Goal: Information Seeking & Learning: Find contact information

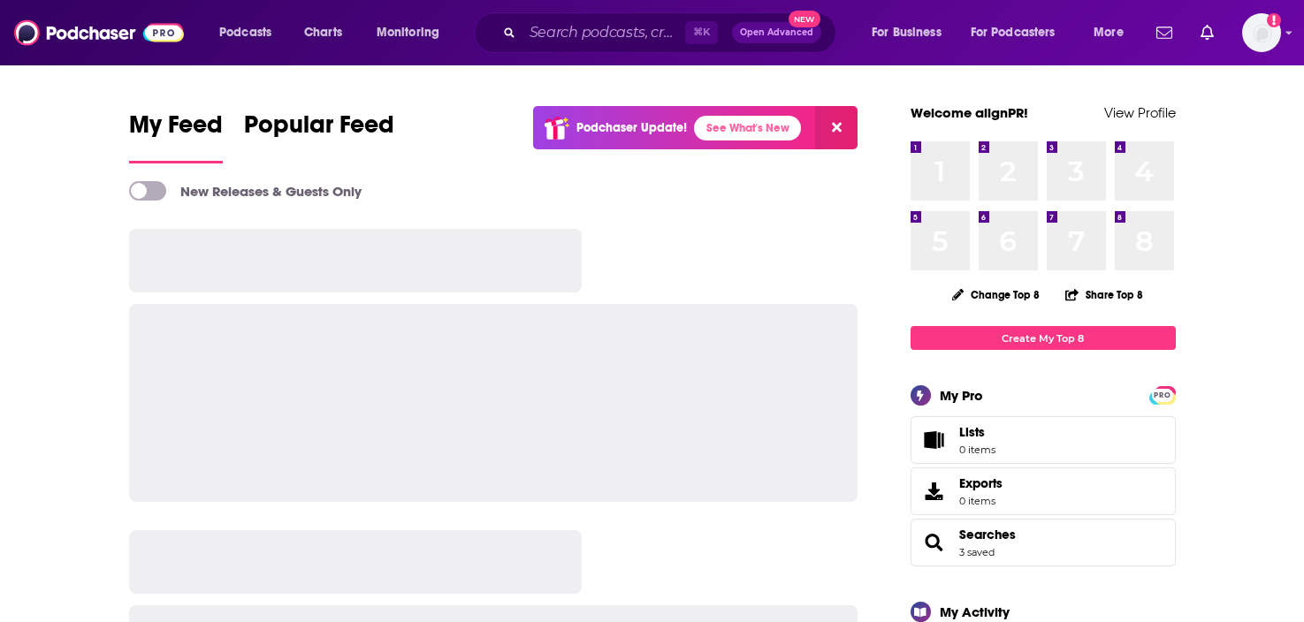
click at [557, 28] on input "Search podcasts, credits, & more..." at bounding box center [603, 33] width 163 height 28
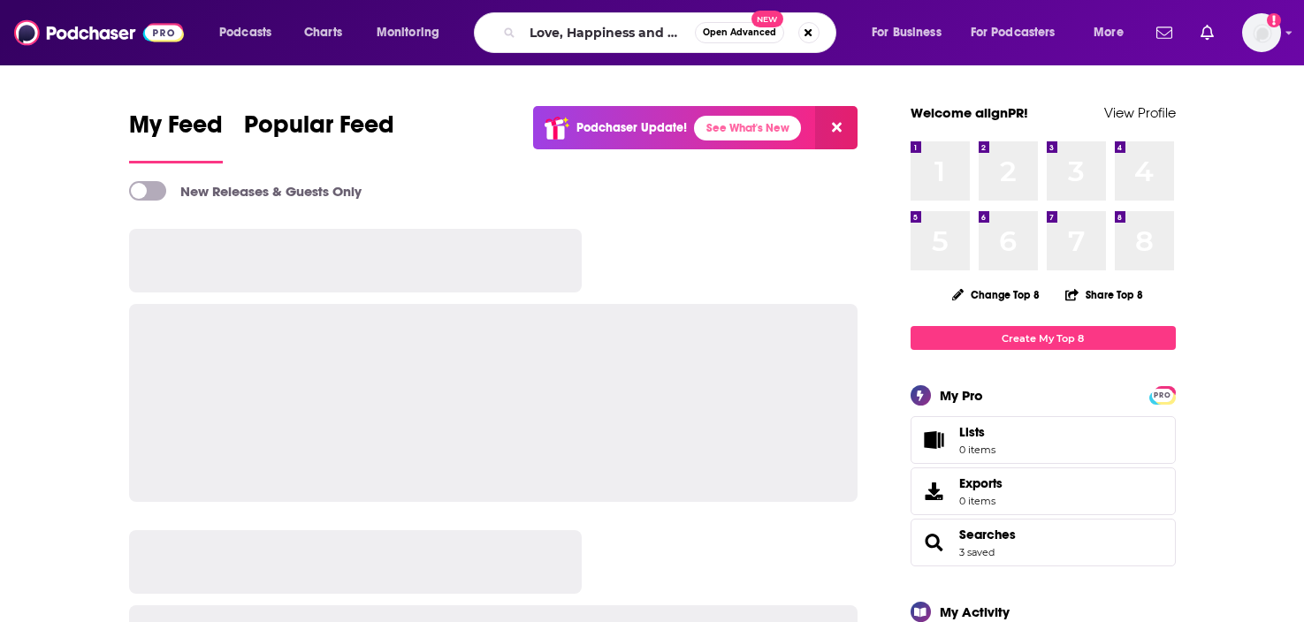
scroll to position [0, 32]
type input "Love, Happiness and Success"
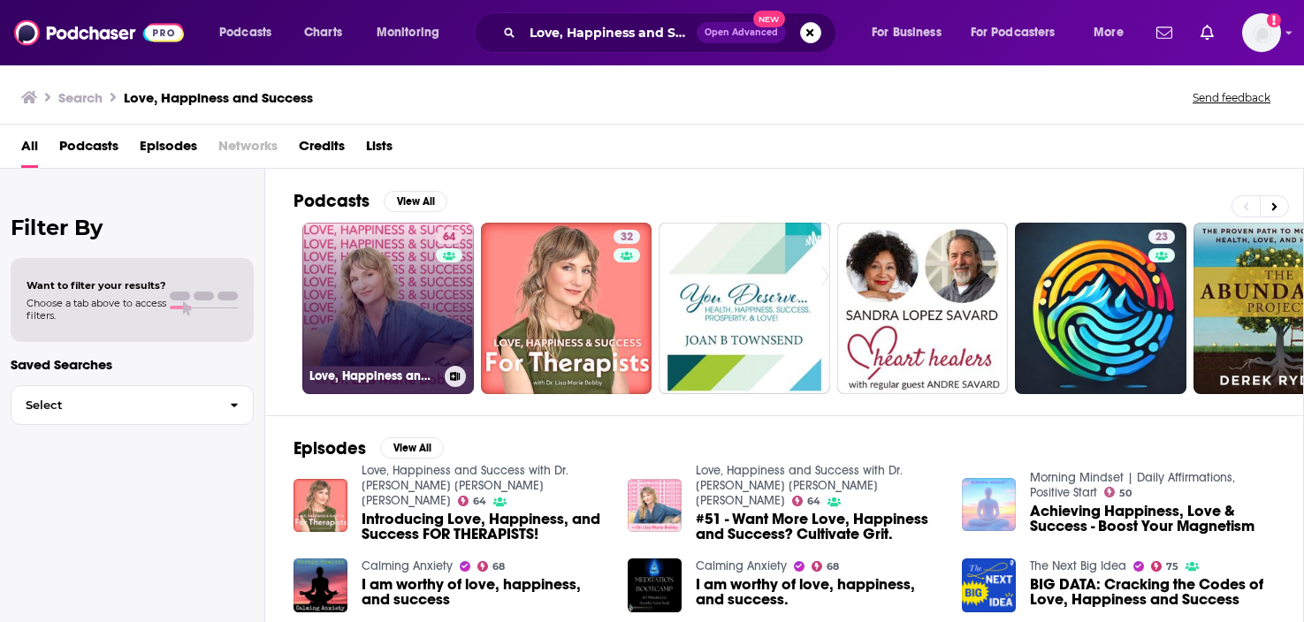
click at [396, 313] on link "64 Love, Happiness and Success with Dr. Lisa Marie Bobby" at bounding box center [388, 309] width 172 height 172
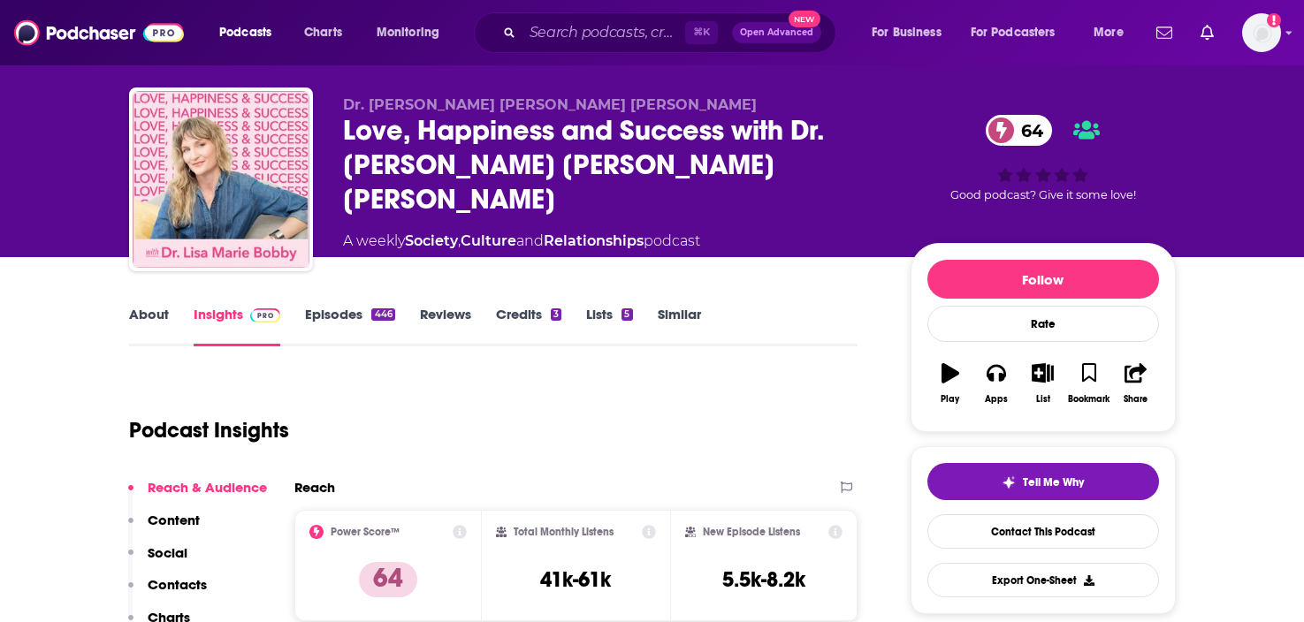
scroll to position [32, 0]
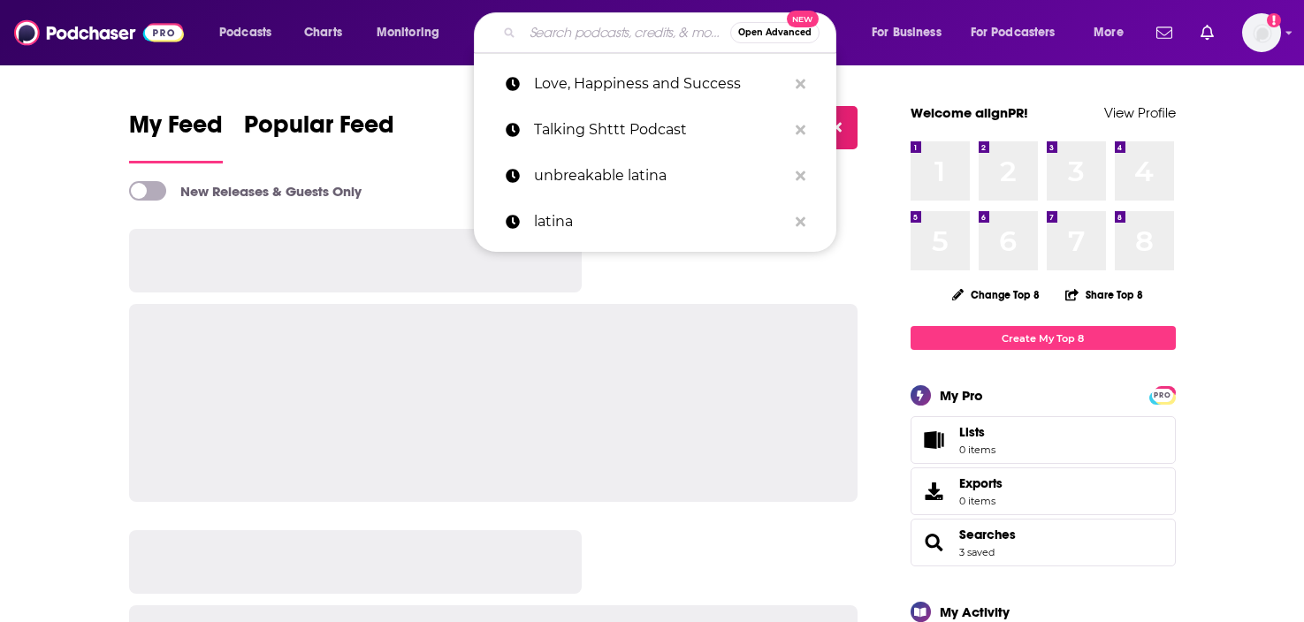
click at [606, 35] on input "Search podcasts, credits, & more..." at bounding box center [626, 33] width 208 height 28
paste input "Confessions of a [DEMOGRAPHIC_DATA] Founder"
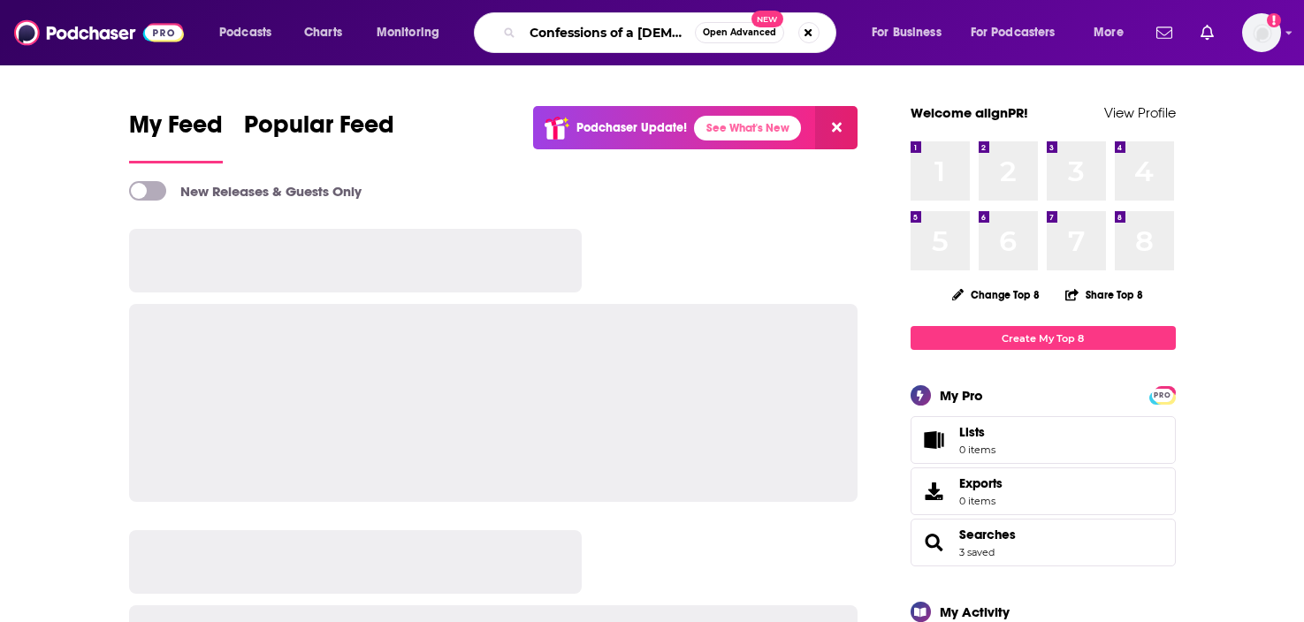
scroll to position [0, 58]
type input "Confessions of a [DEMOGRAPHIC_DATA] Founder"
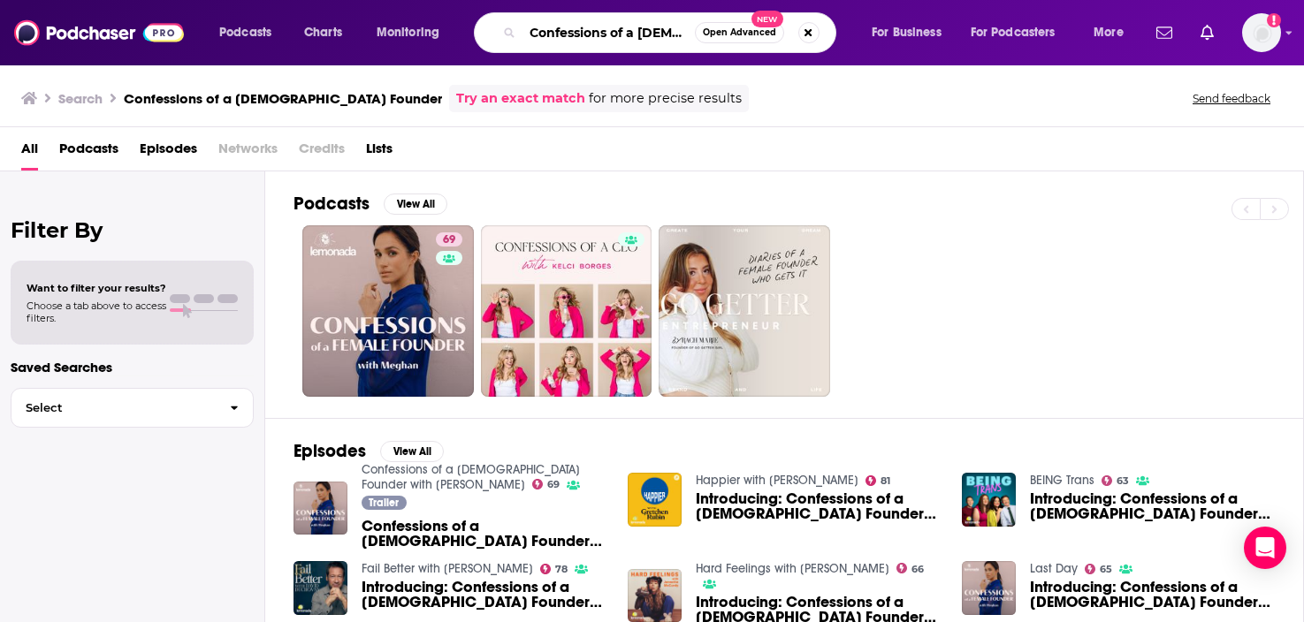
click at [667, 32] on input "Confessions of a [DEMOGRAPHIC_DATA] Founder" at bounding box center [608, 33] width 172 height 28
type input "u"
type input "on purpose"
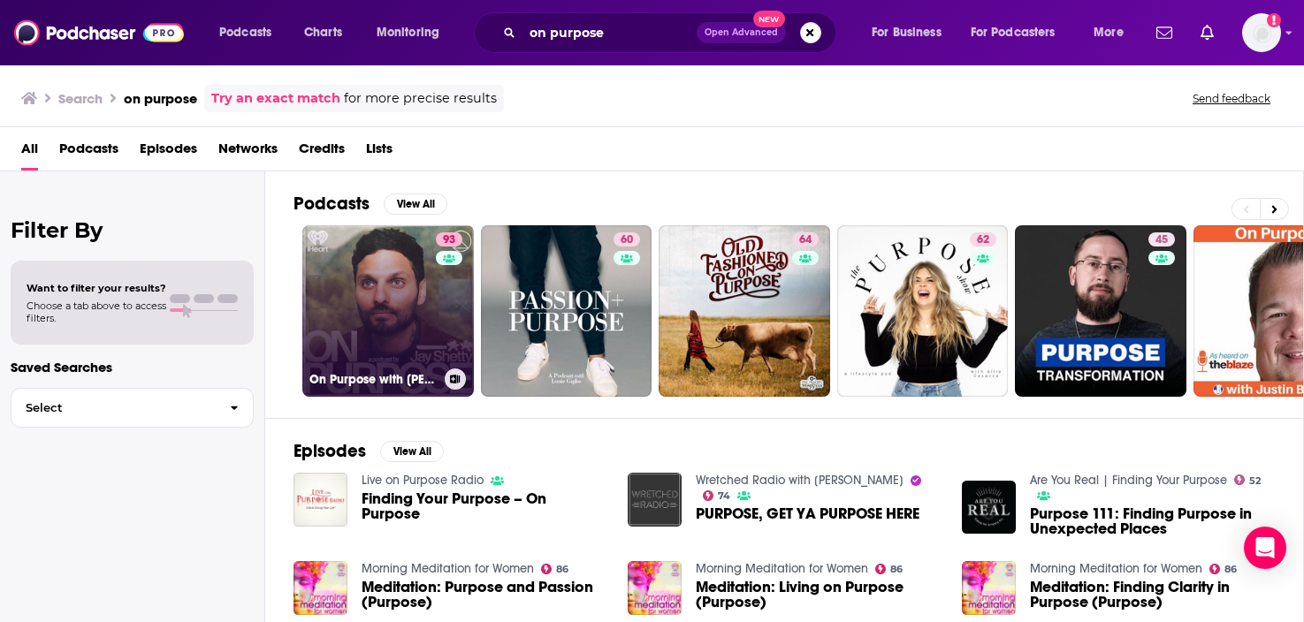
click at [423, 329] on link "93 On Purpose with [PERSON_NAME]" at bounding box center [388, 311] width 172 height 172
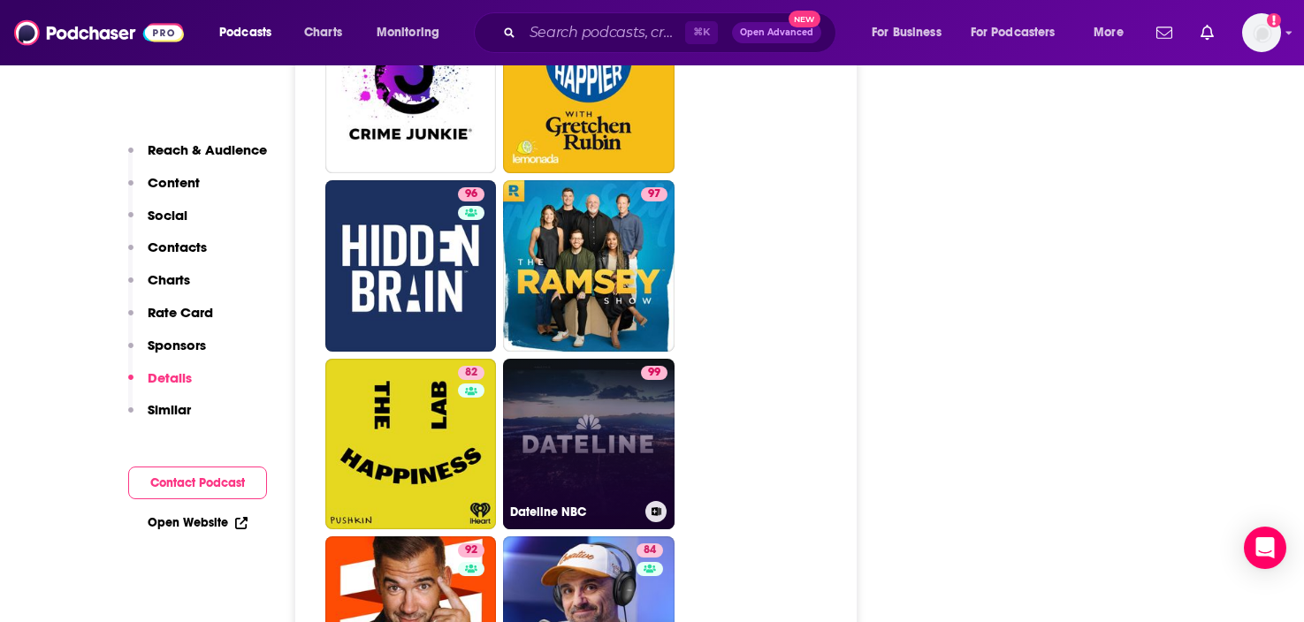
scroll to position [4279, 0]
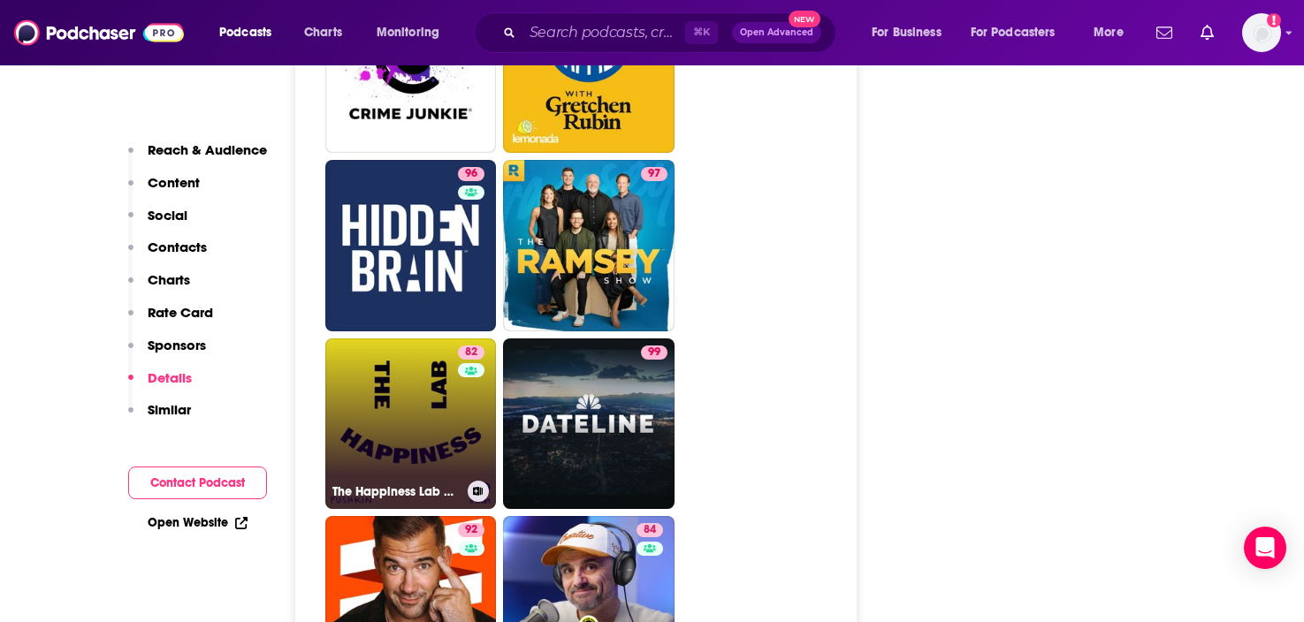
click at [422, 360] on link "82 The Happiness Lab with Dr. [PERSON_NAME]" at bounding box center [411, 425] width 172 height 172
type input "[URL][DOMAIN_NAME]"
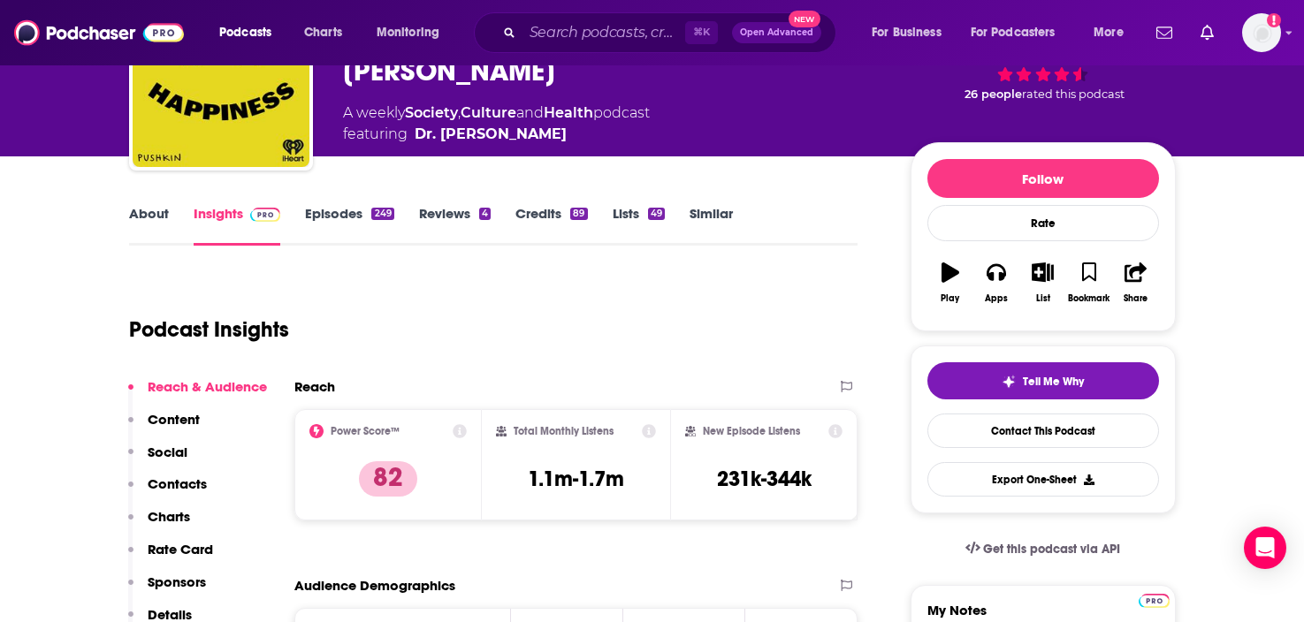
scroll to position [178, 0]
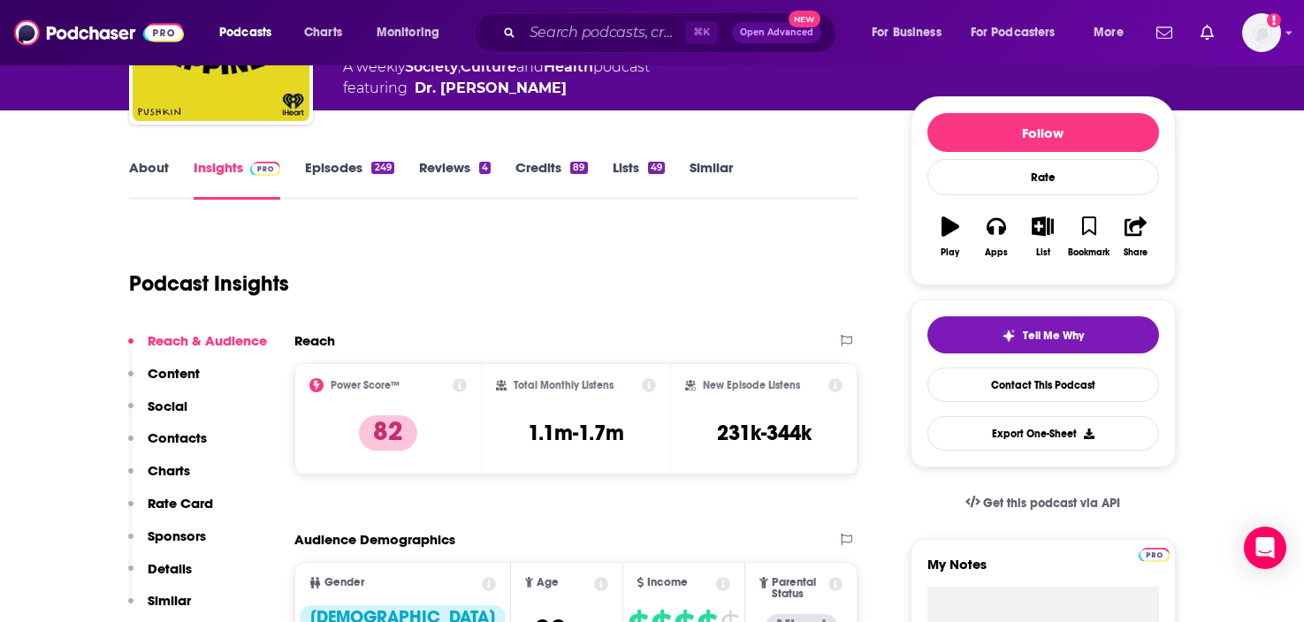
click at [194, 437] on p "Contacts" at bounding box center [177, 438] width 59 height 17
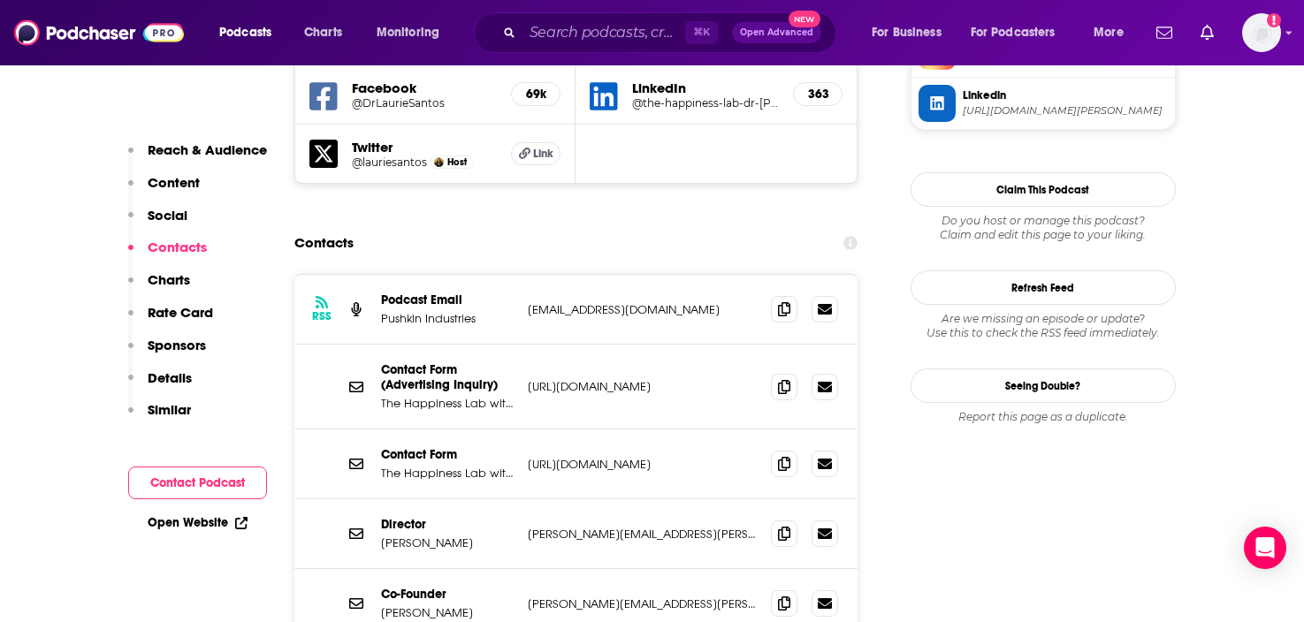
scroll to position [1689, 0]
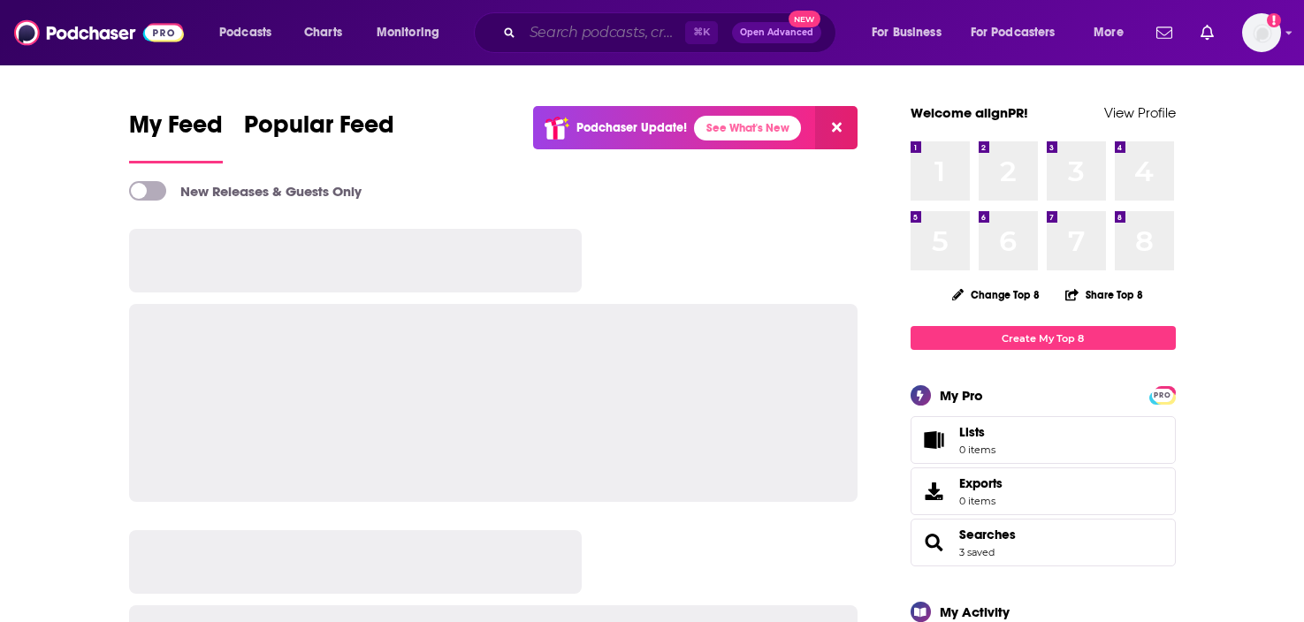
click at [556, 32] on input "Search podcasts, credits, & more..." at bounding box center [603, 33] width 163 height 28
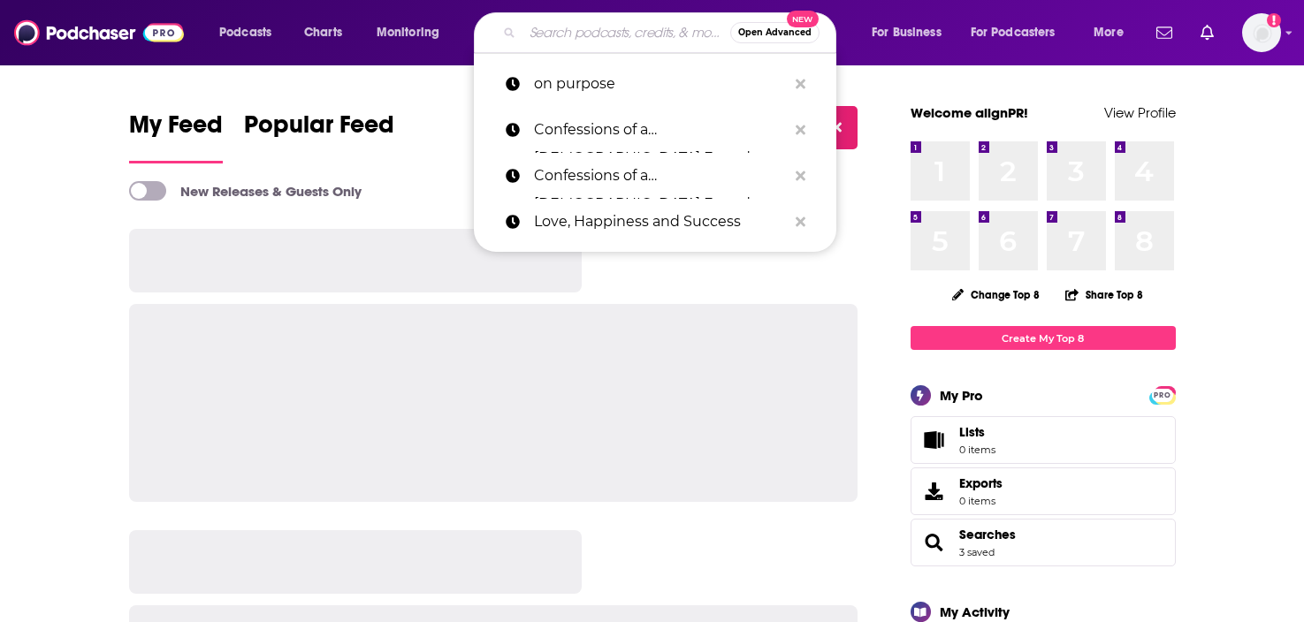
paste input "Science of Happiness"
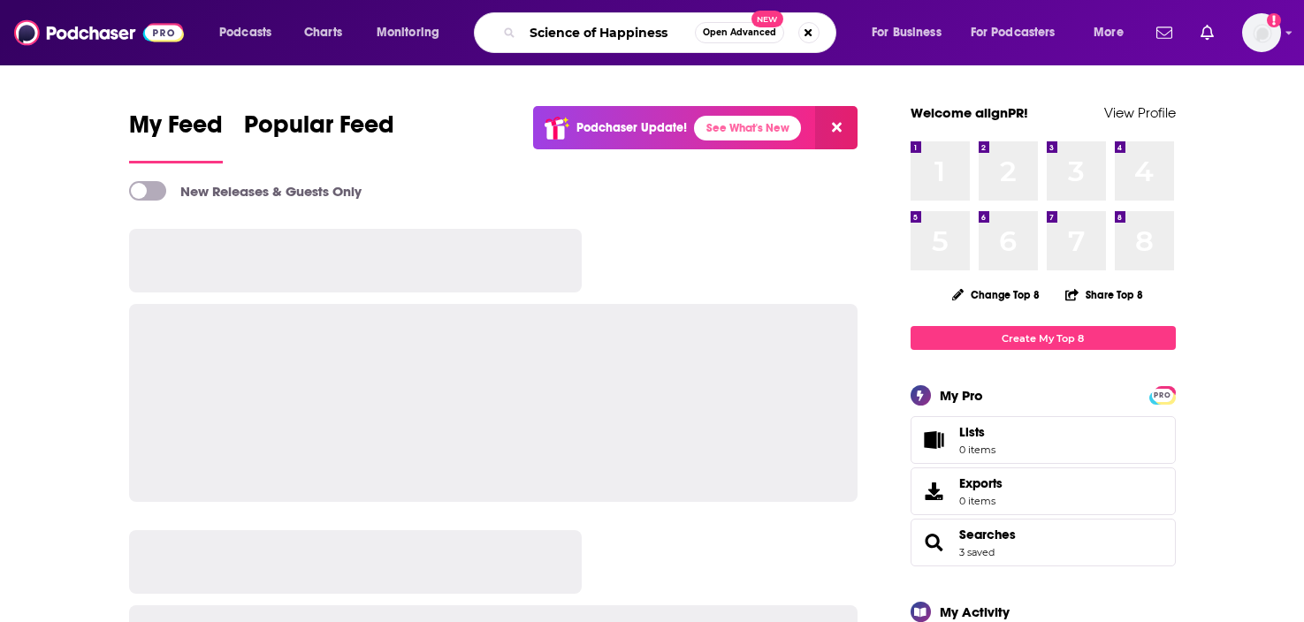
type input "Science of Happiness"
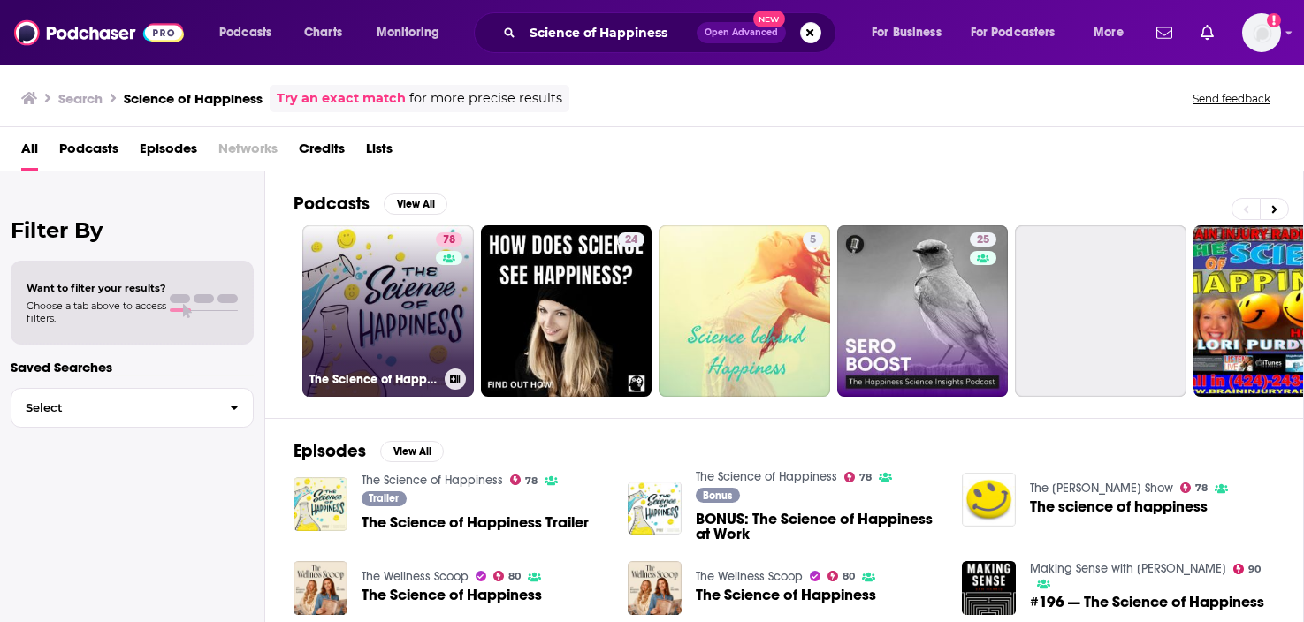
click at [424, 350] on link "78 The Science of Happiness" at bounding box center [388, 311] width 172 height 172
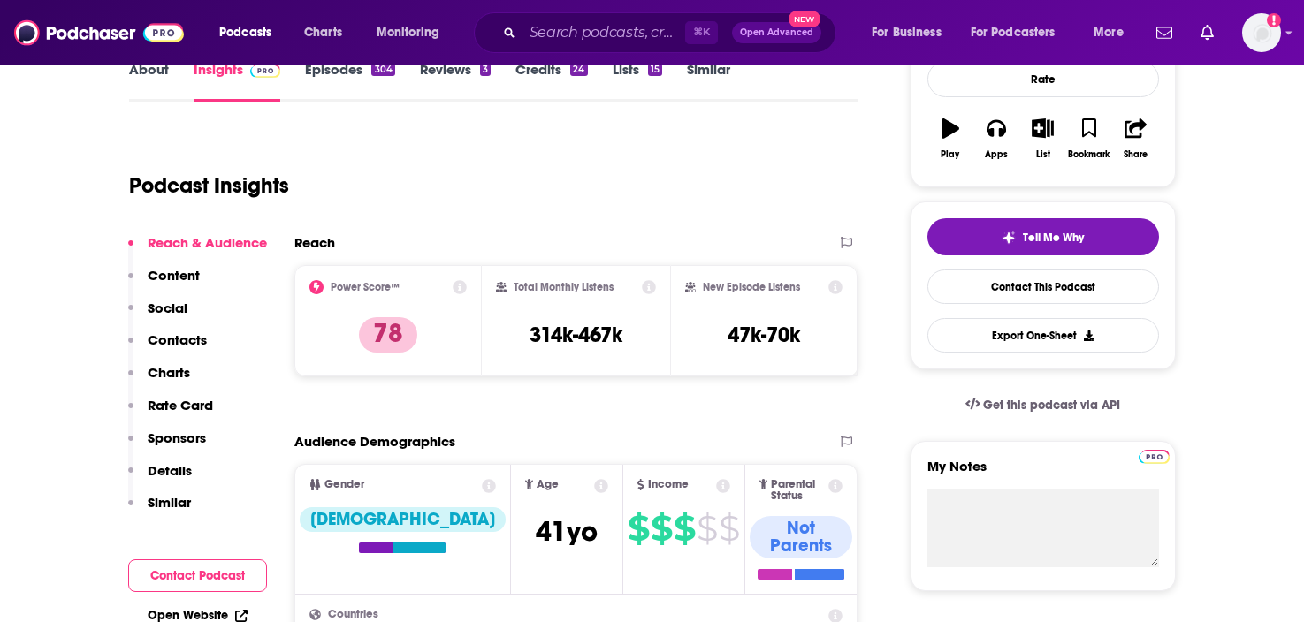
click at [191, 342] on p "Contacts" at bounding box center [177, 340] width 59 height 17
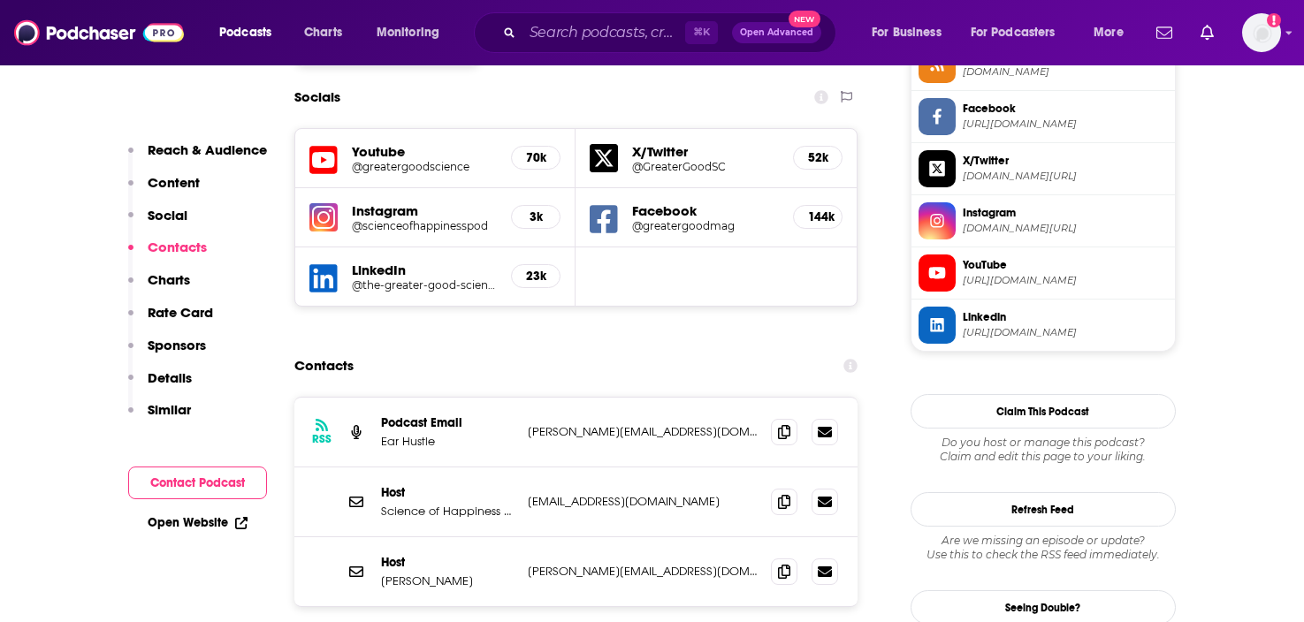
scroll to position [1536, 0]
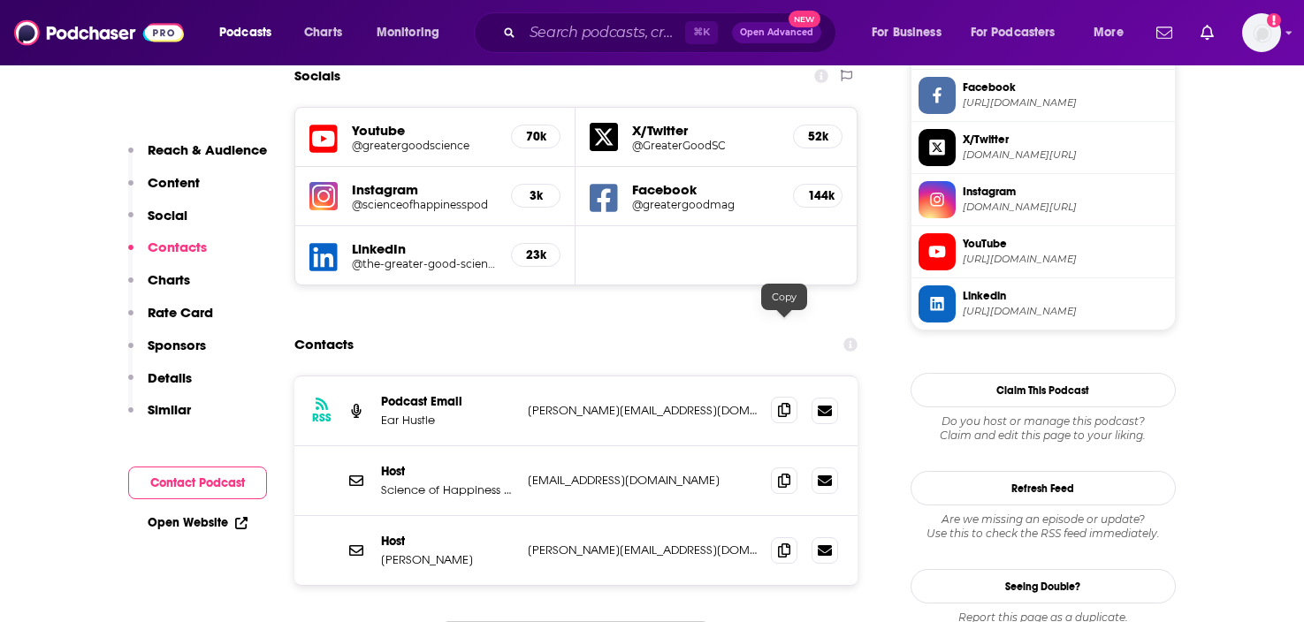
click at [780, 403] on icon at bounding box center [784, 410] width 12 height 14
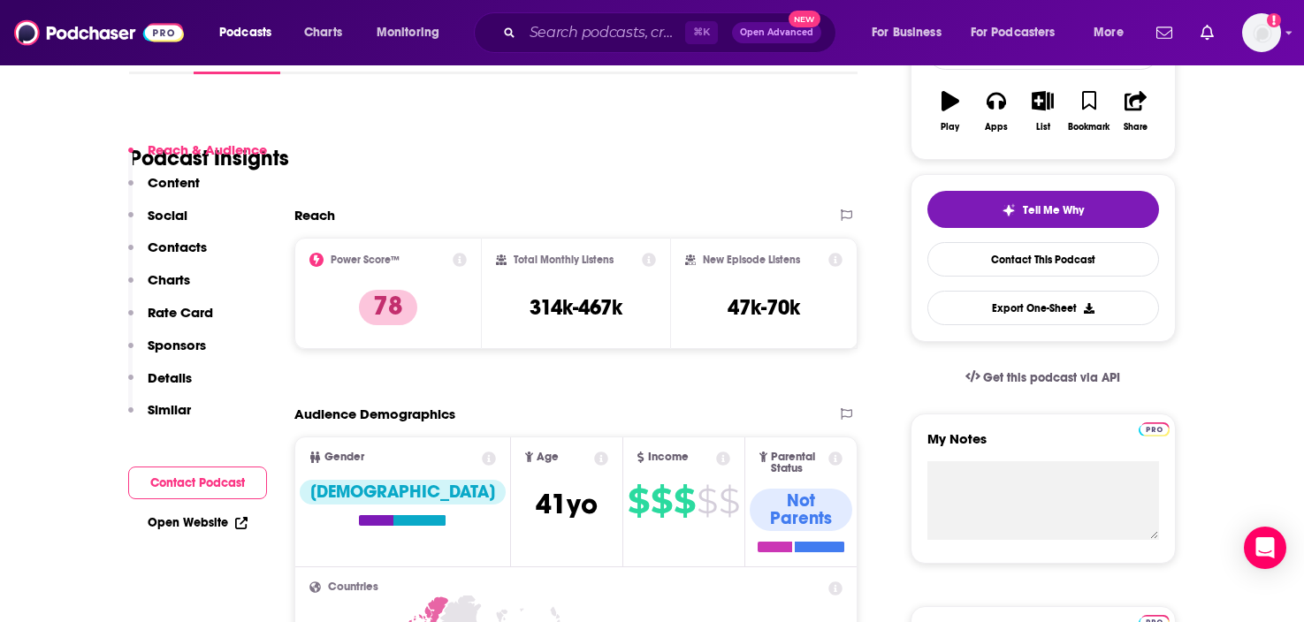
scroll to position [376, 0]
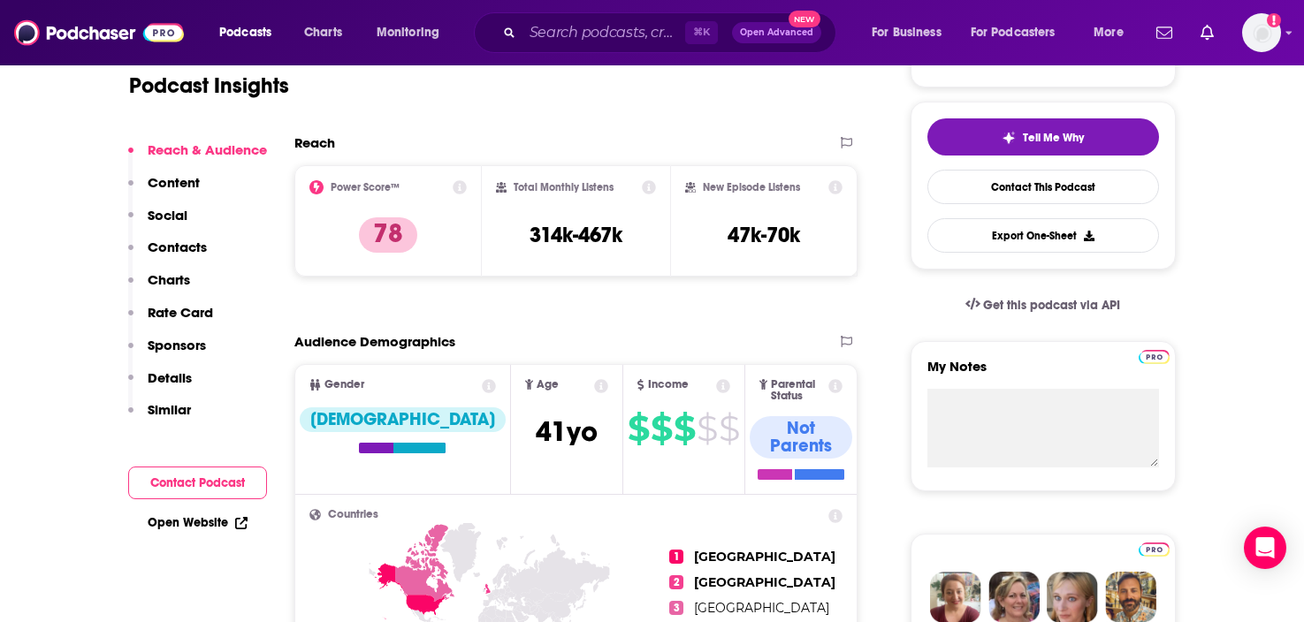
click at [190, 252] on p "Contacts" at bounding box center [177, 247] width 59 height 17
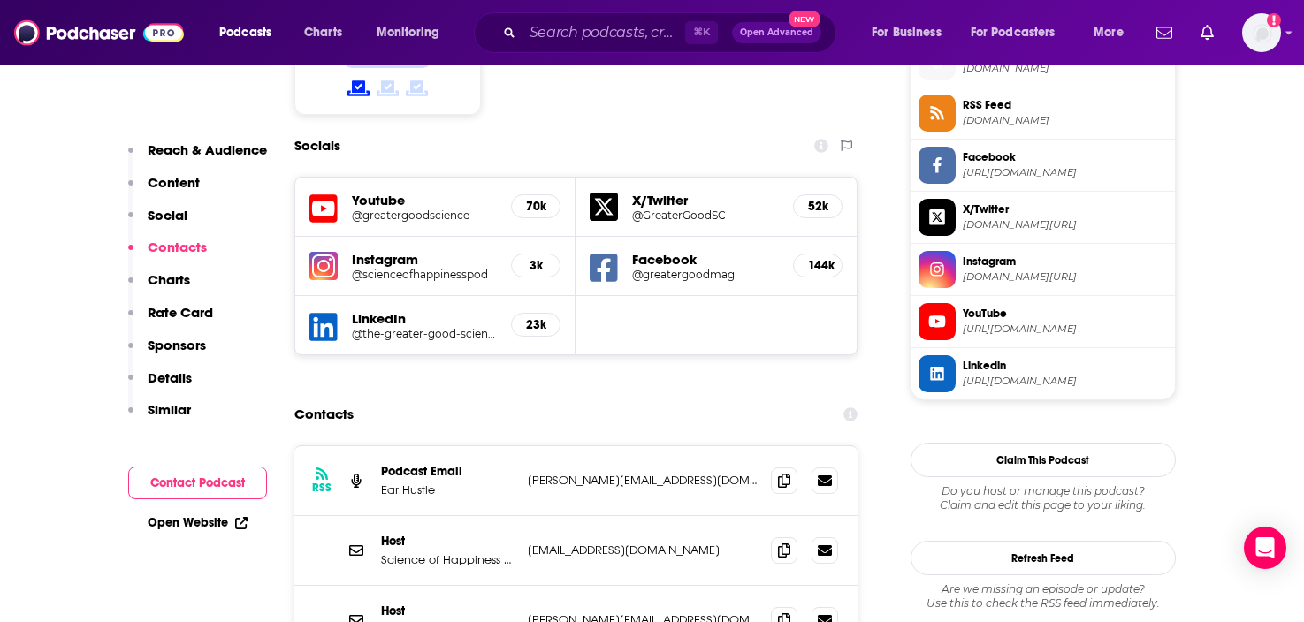
scroll to position [1536, 0]
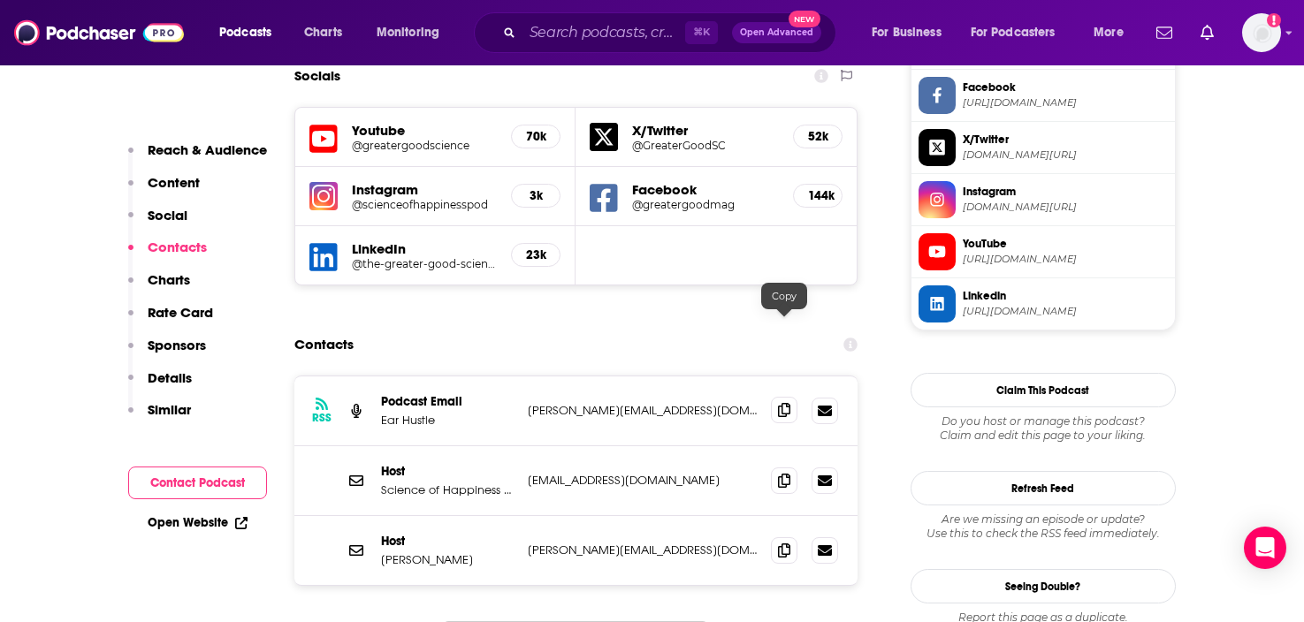
click at [782, 403] on icon at bounding box center [784, 410] width 12 height 14
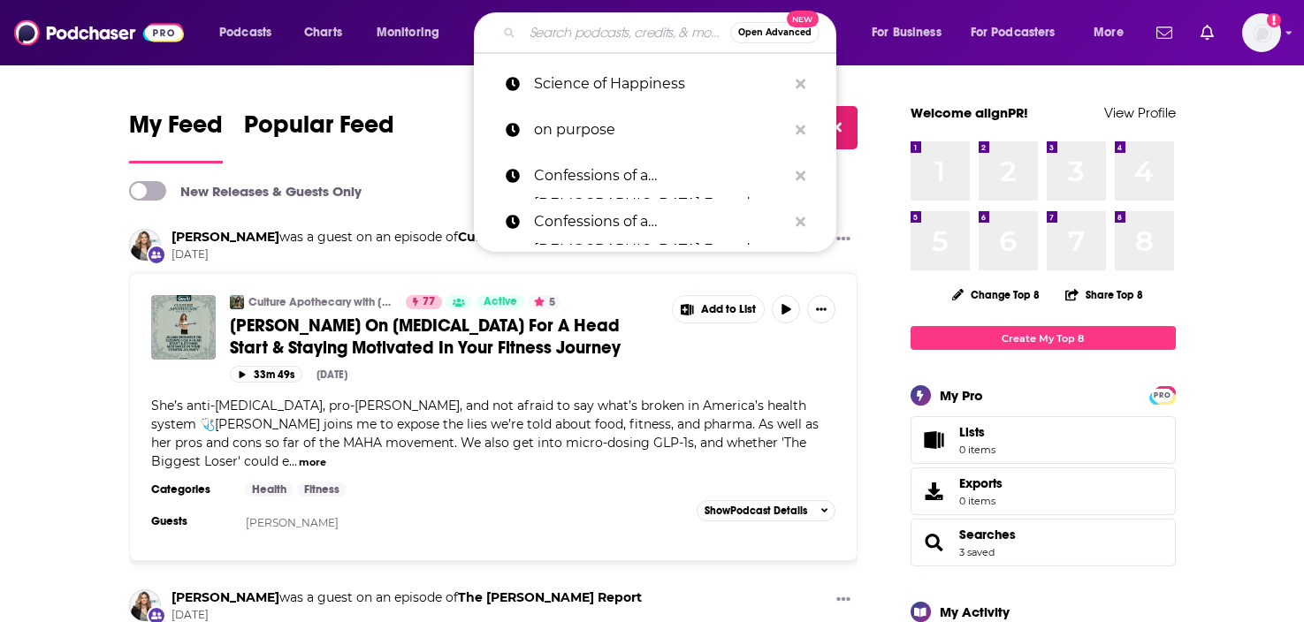
click at [585, 23] on input "Search podcasts, credits, & more..." at bounding box center [626, 33] width 208 height 28
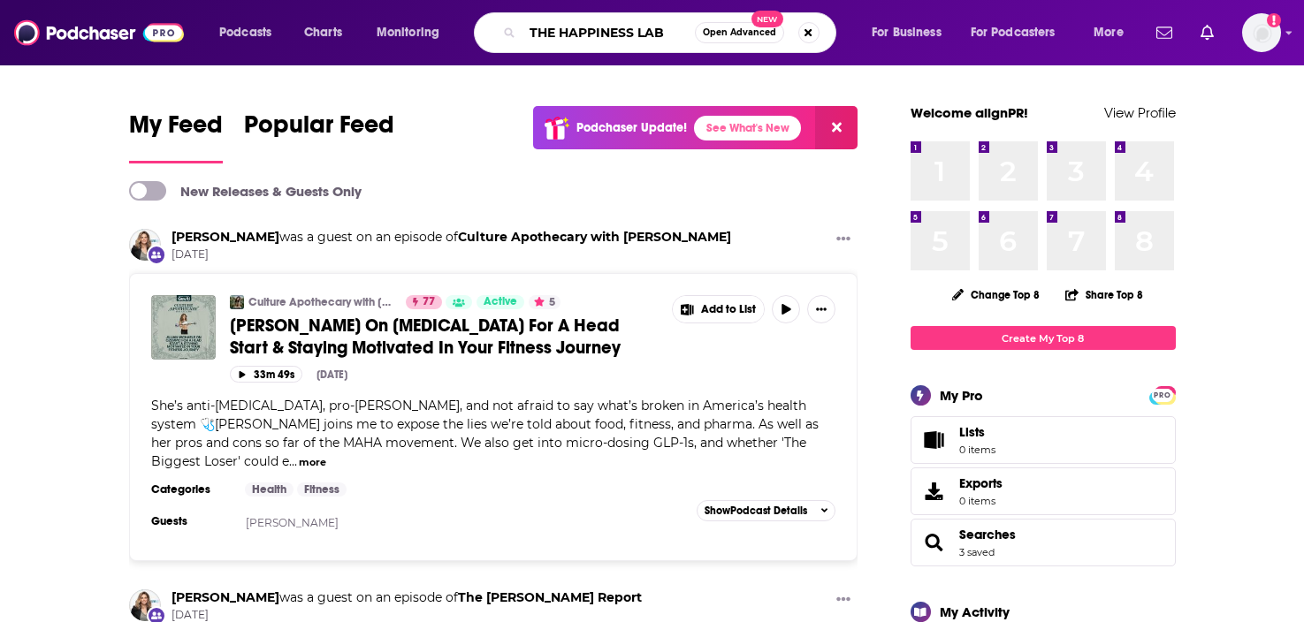
type input "THE HAPPINESS LAB"
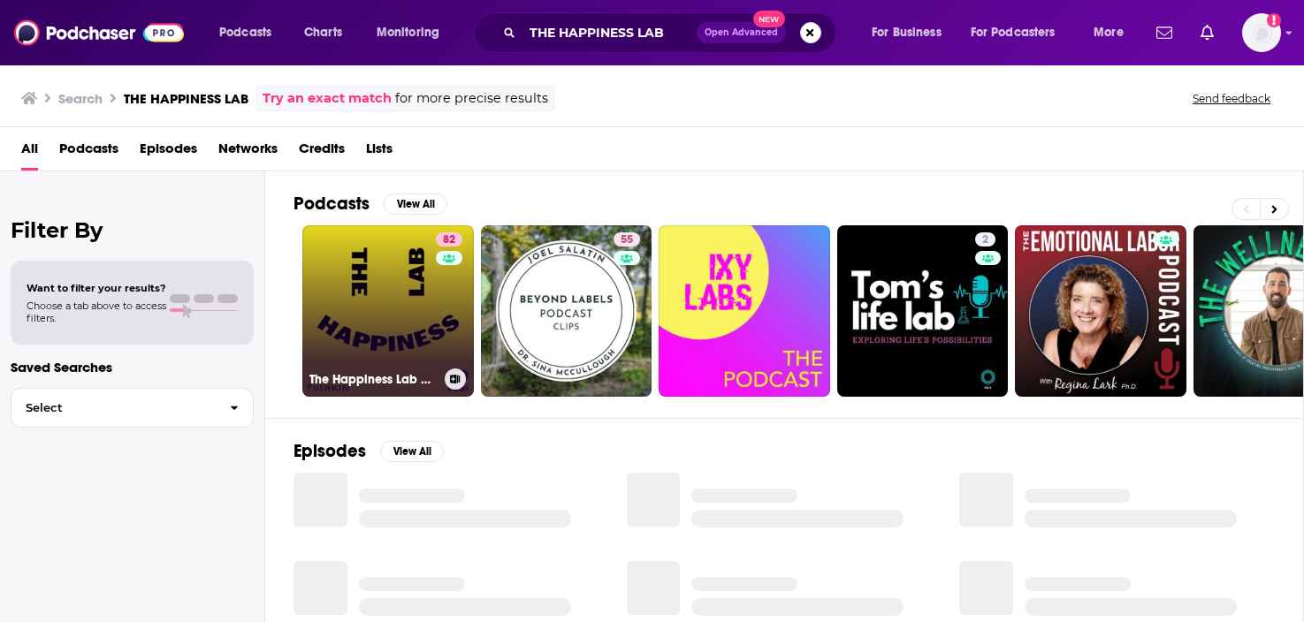
click at [404, 289] on link "82 The Happiness Lab with Dr. [PERSON_NAME]" at bounding box center [388, 311] width 172 height 172
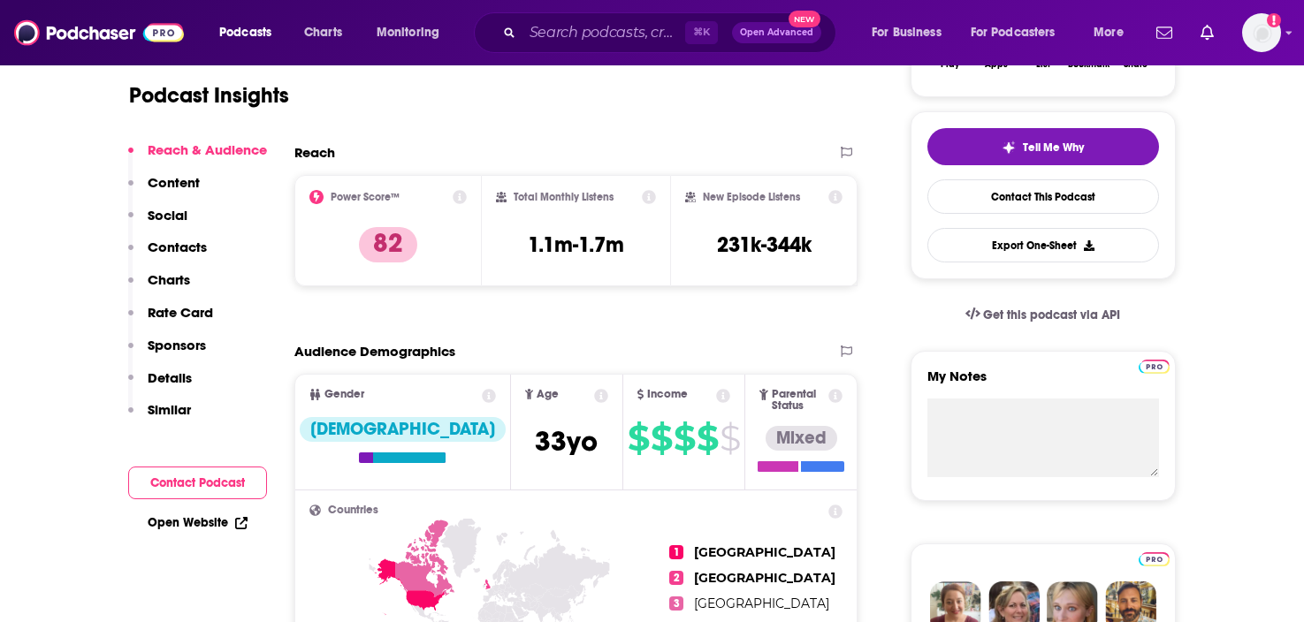
click at [201, 249] on p "Contacts" at bounding box center [177, 247] width 59 height 17
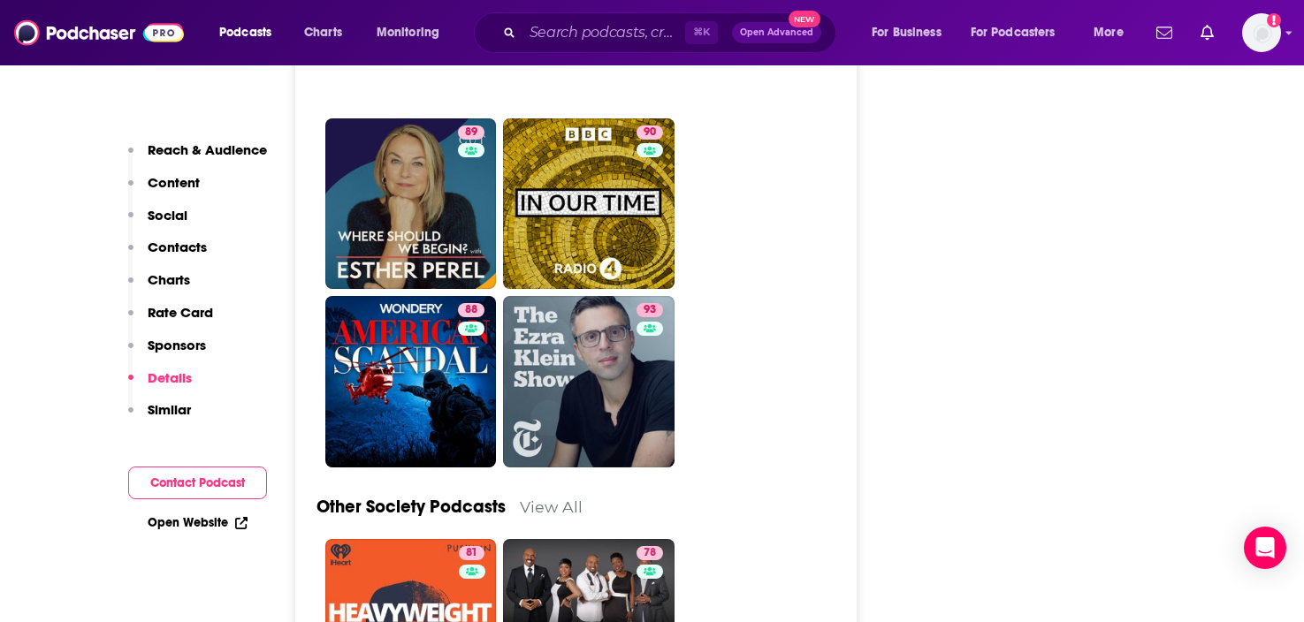
scroll to position [6303, 0]
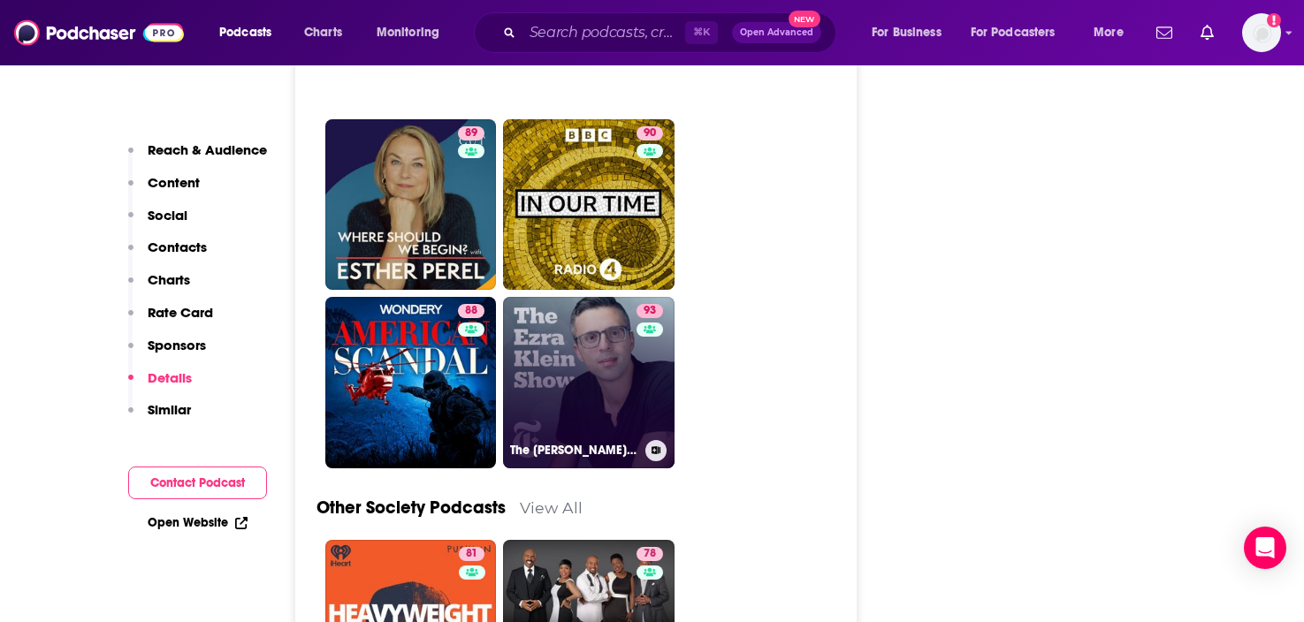
click at [602, 315] on link "93 The Ezra Klein Show" at bounding box center [589, 383] width 172 height 172
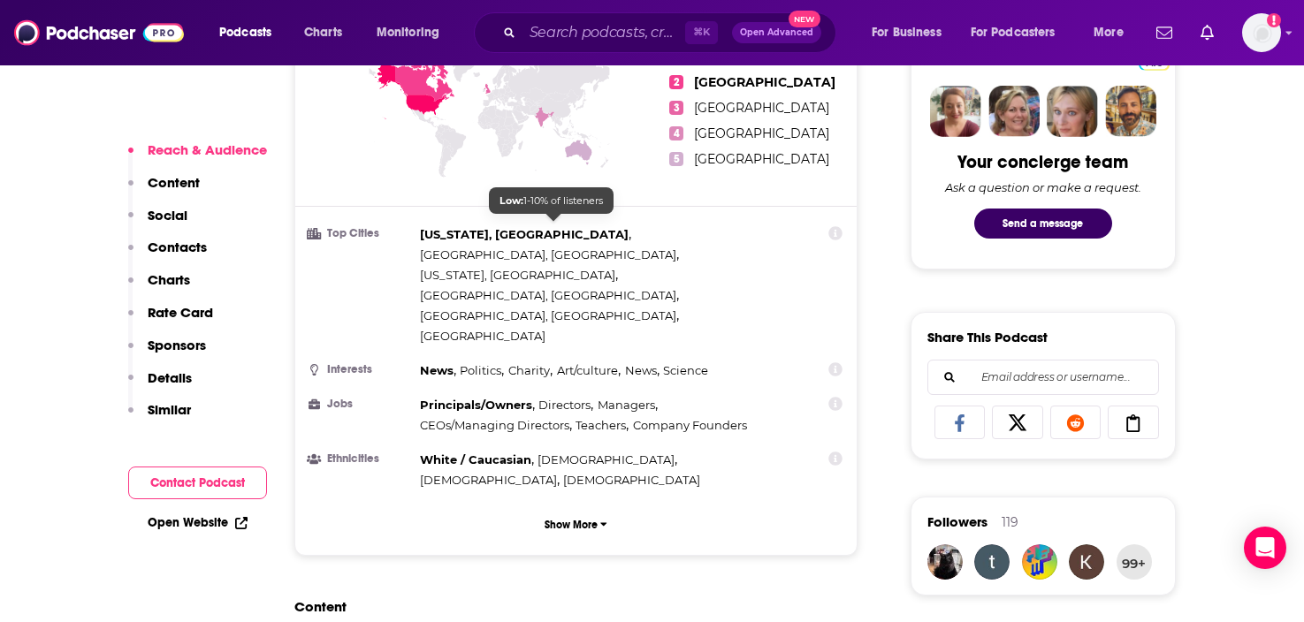
scroll to position [869, 0]
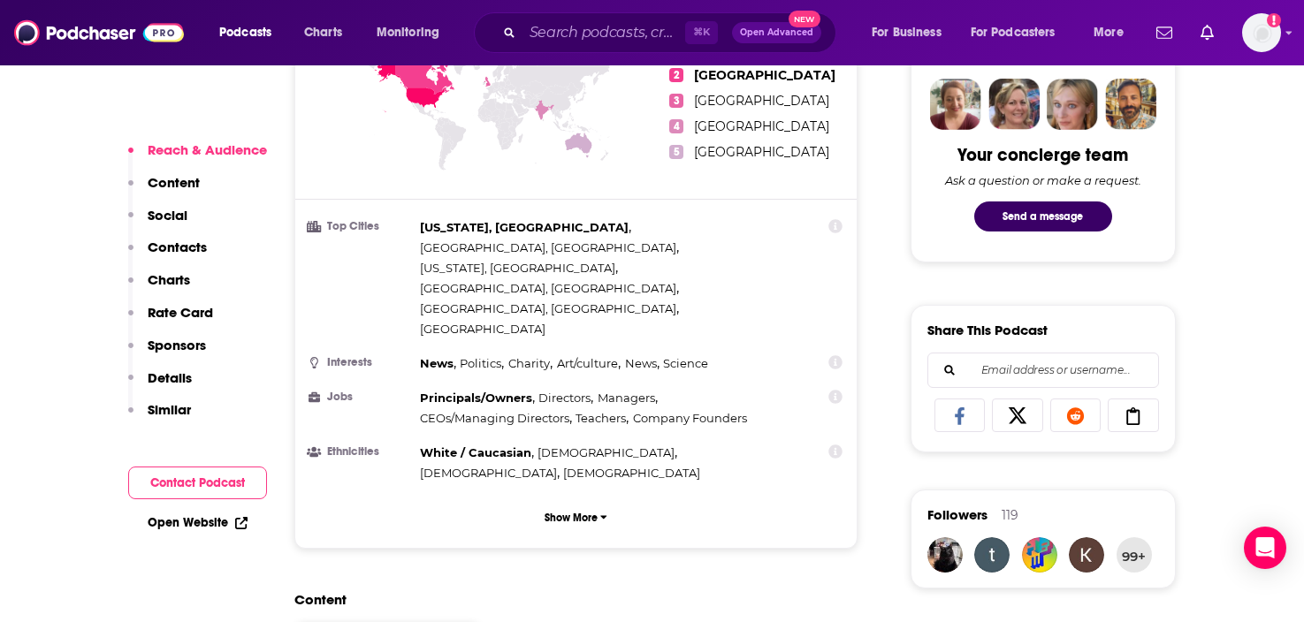
type input "[URL][DOMAIN_NAME]"
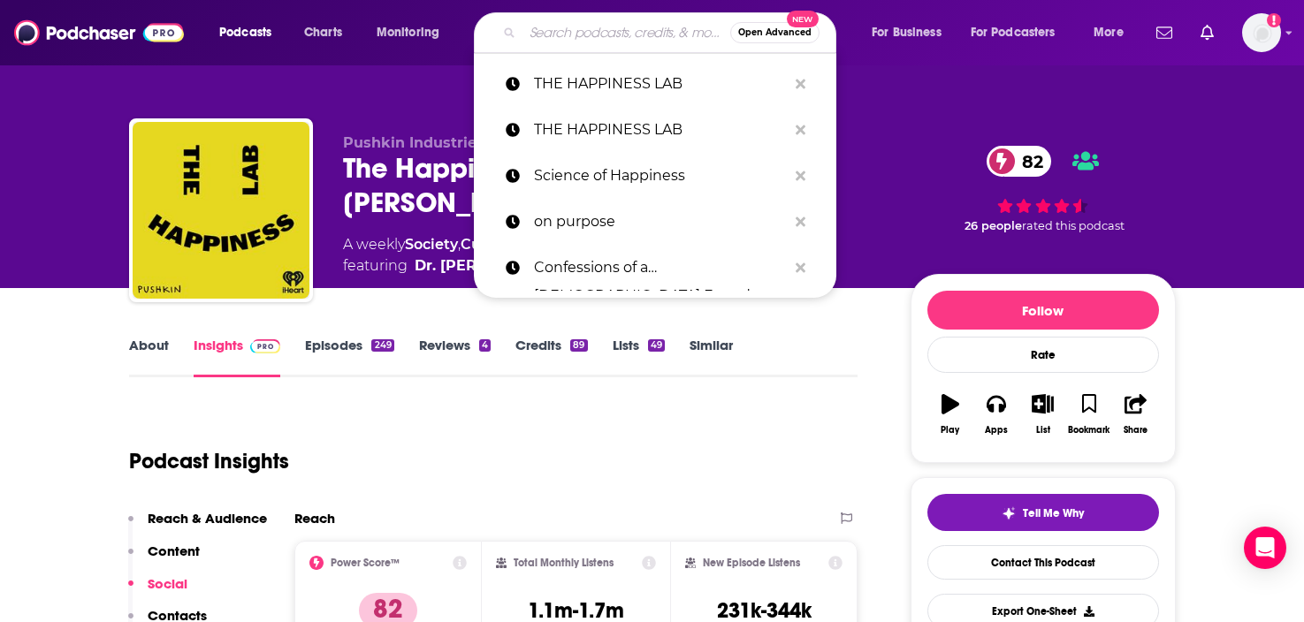
click at [608, 34] on input "Search podcasts, credits, & more..." at bounding box center [626, 33] width 208 height 28
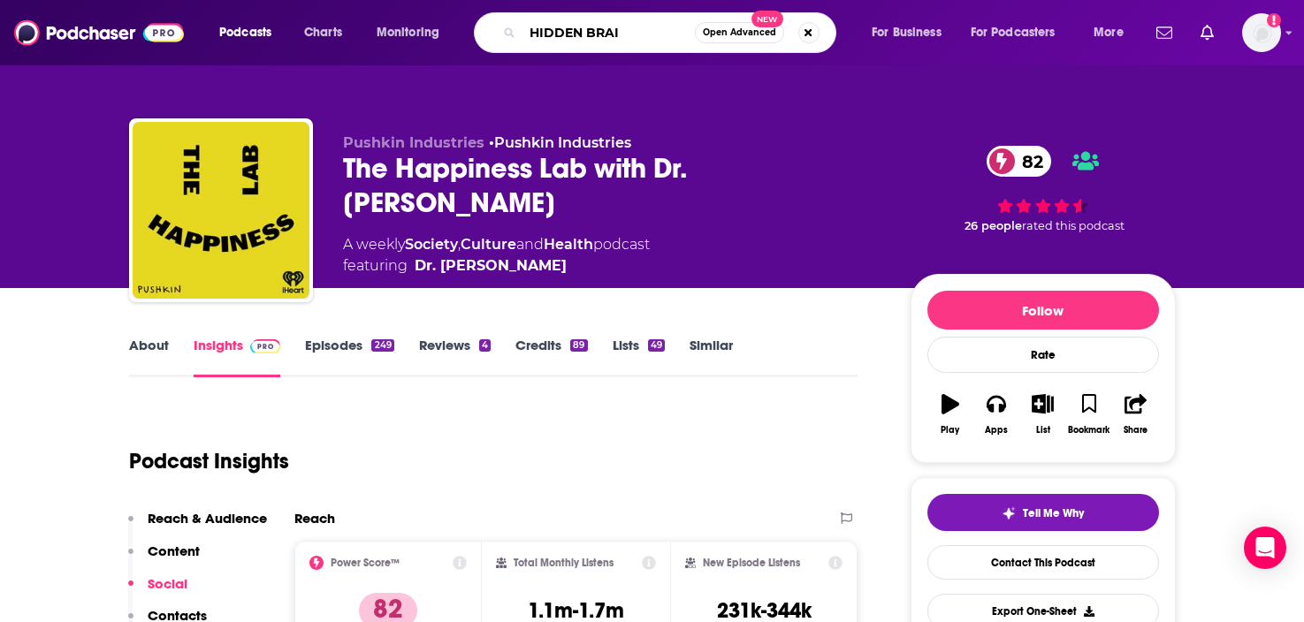
type input "HIDDEN BRAIN"
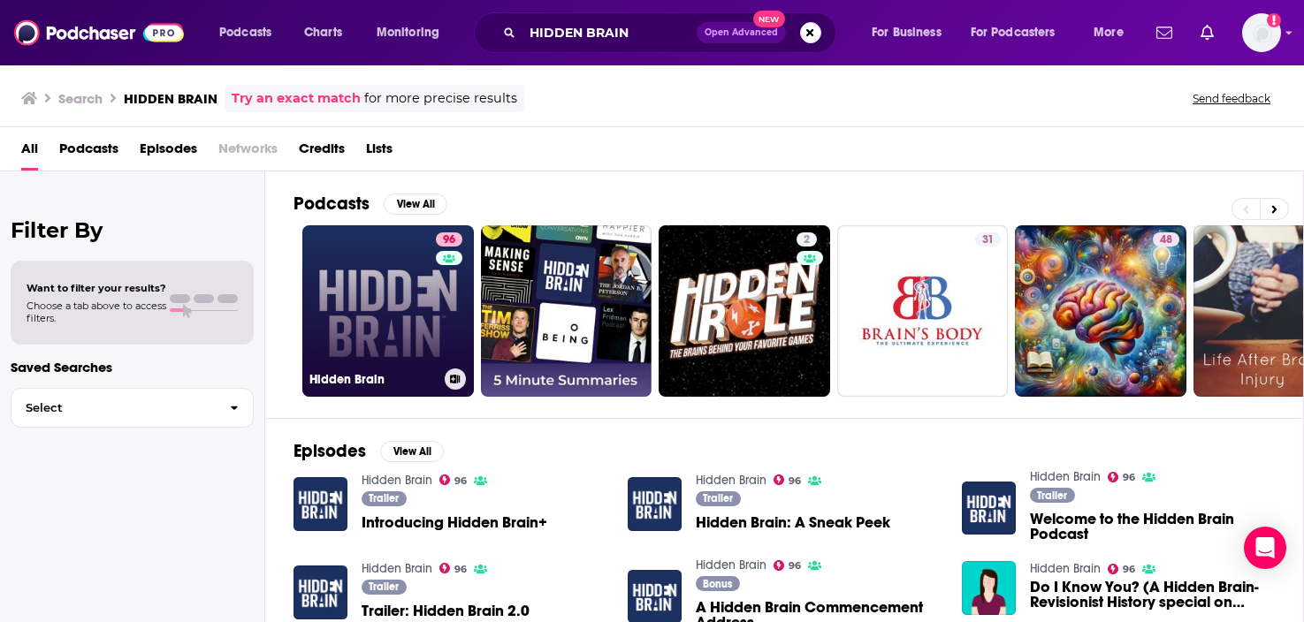
click at [404, 340] on link "96 Hidden Brain" at bounding box center [388, 311] width 172 height 172
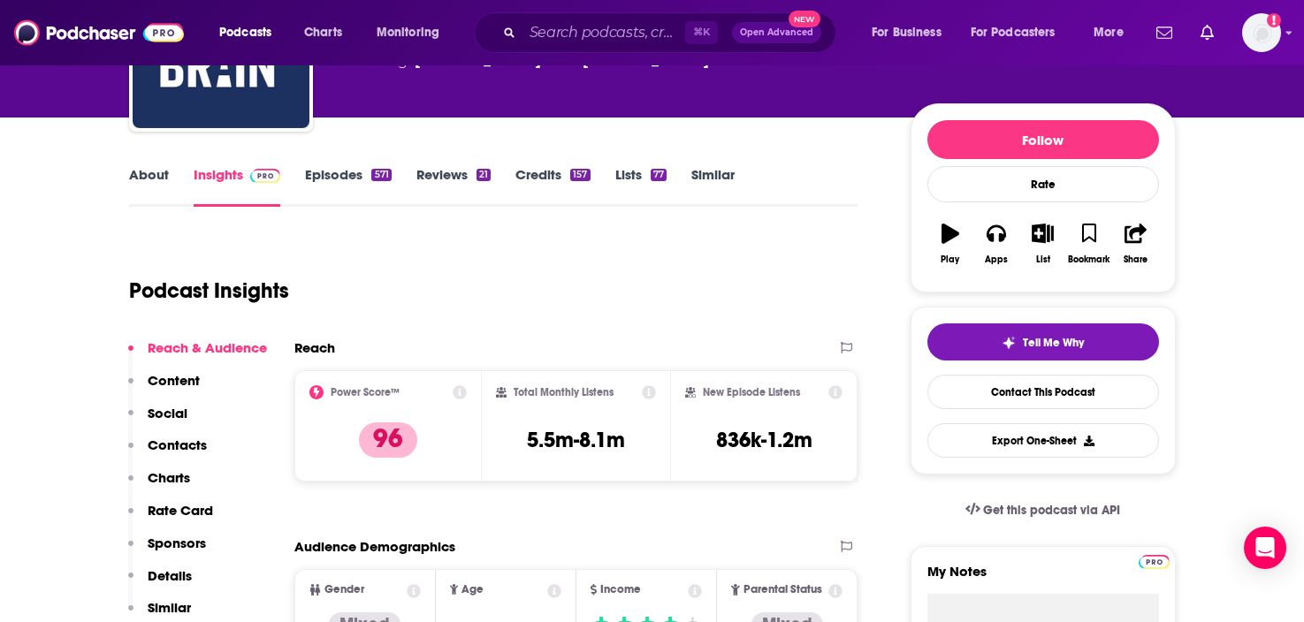
click at [192, 439] on p "Contacts" at bounding box center [177, 445] width 59 height 17
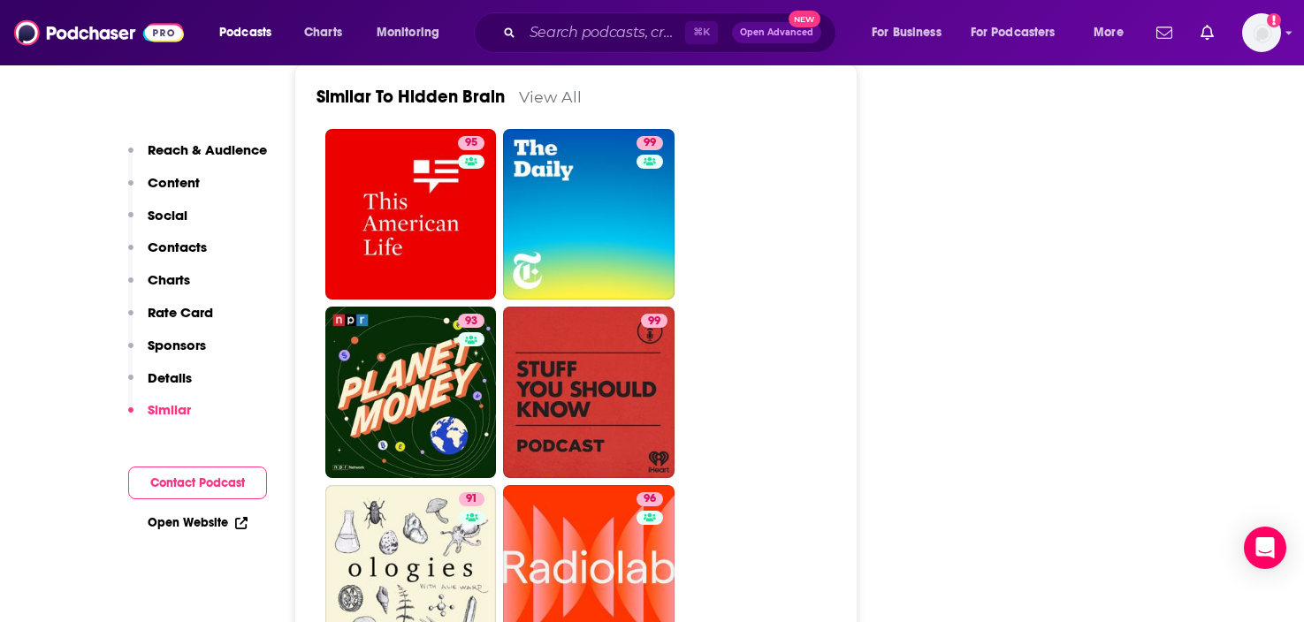
scroll to position [4389, 0]
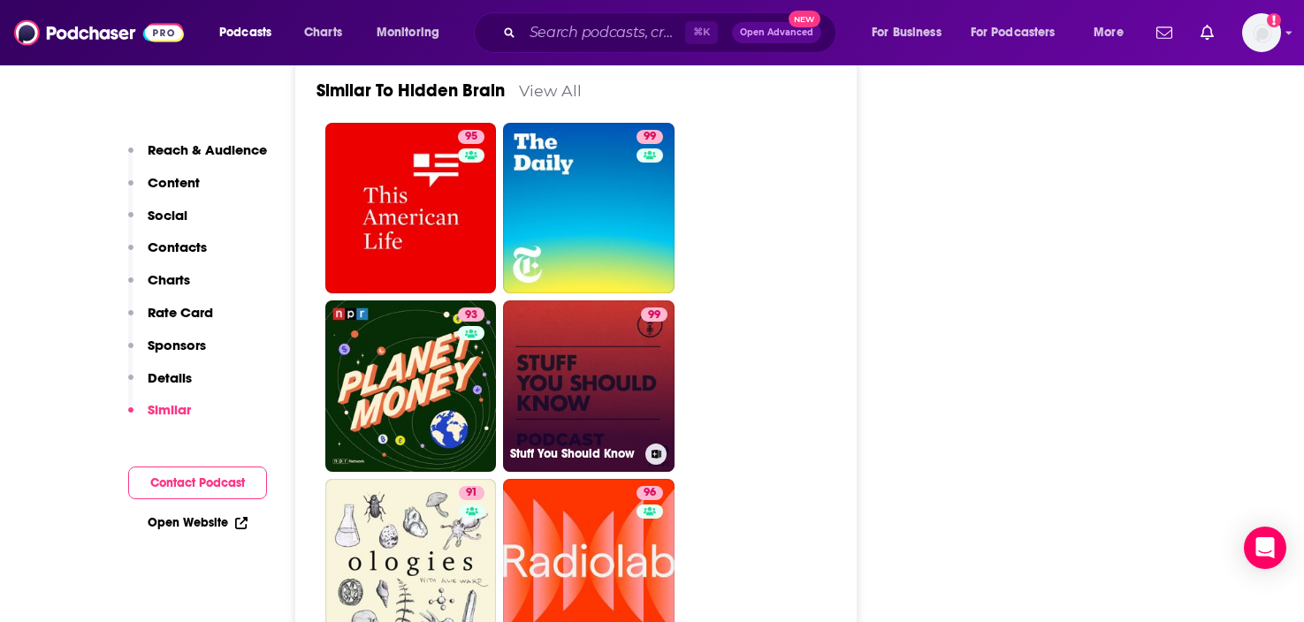
click at [610, 337] on link "99 Stuff You Should Know" at bounding box center [589, 387] width 172 height 172
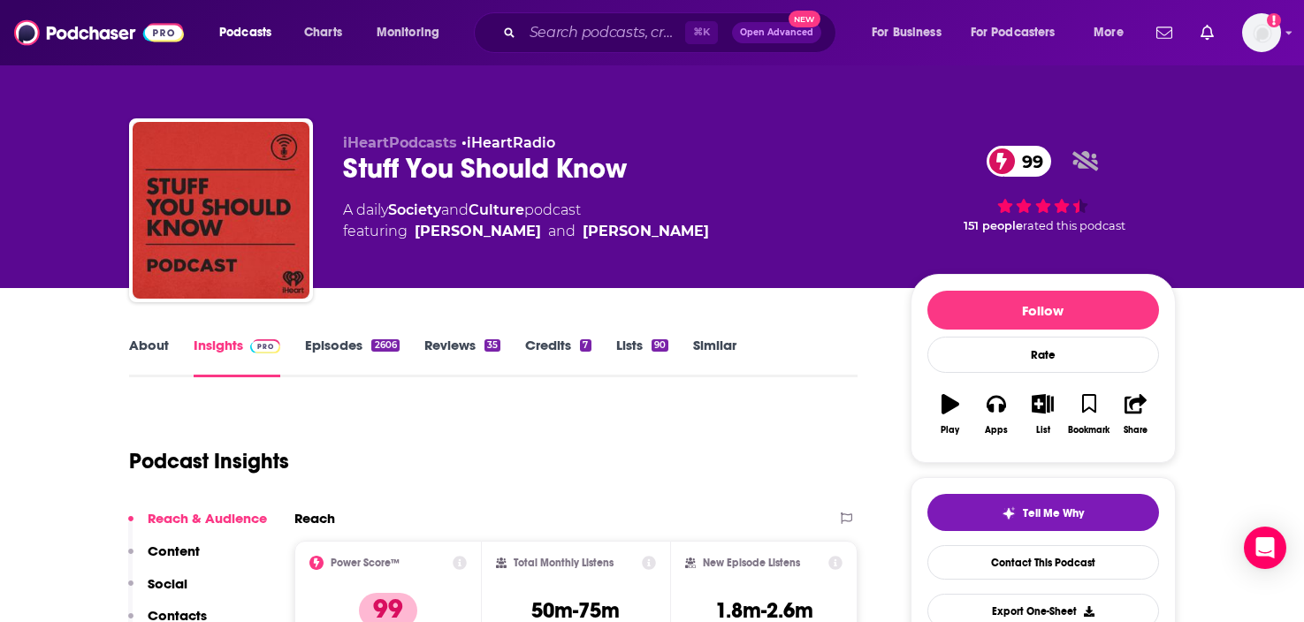
type input "https://www.podchaser.com/podcasts/hidden-brain-73209"
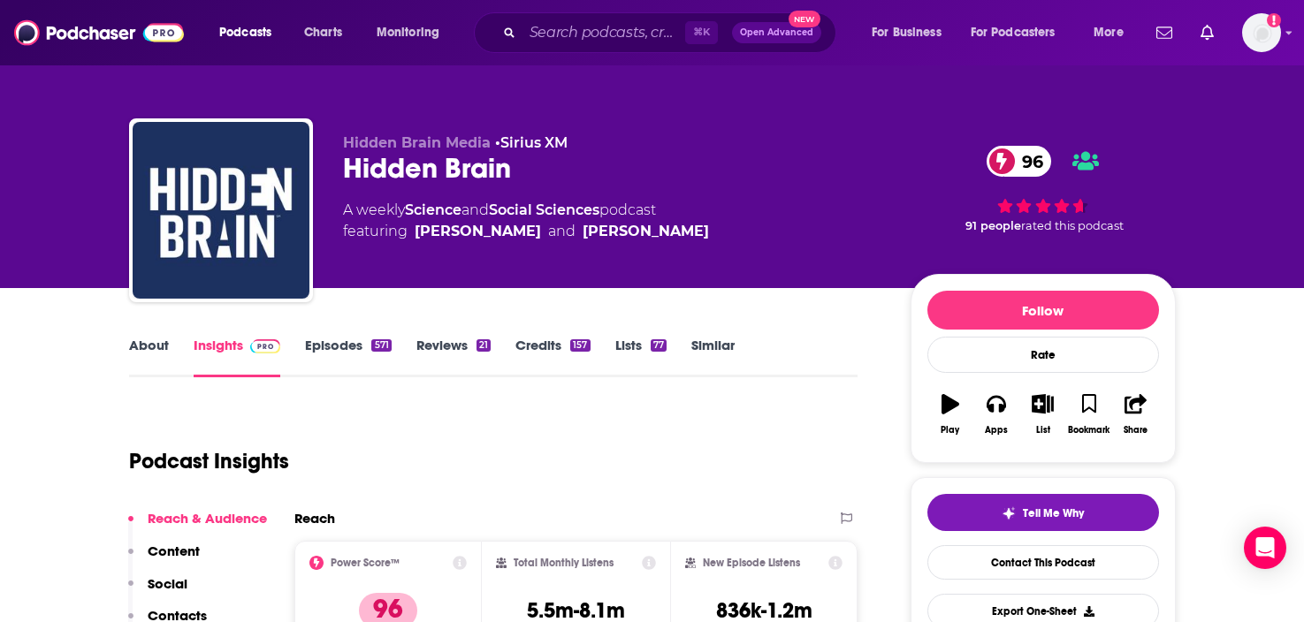
click at [559, 16] on div "⌘ K Open Advanced New" at bounding box center [655, 32] width 362 height 41
click at [556, 38] on input "Search podcasts, credits, & more..." at bounding box center [603, 33] width 163 height 28
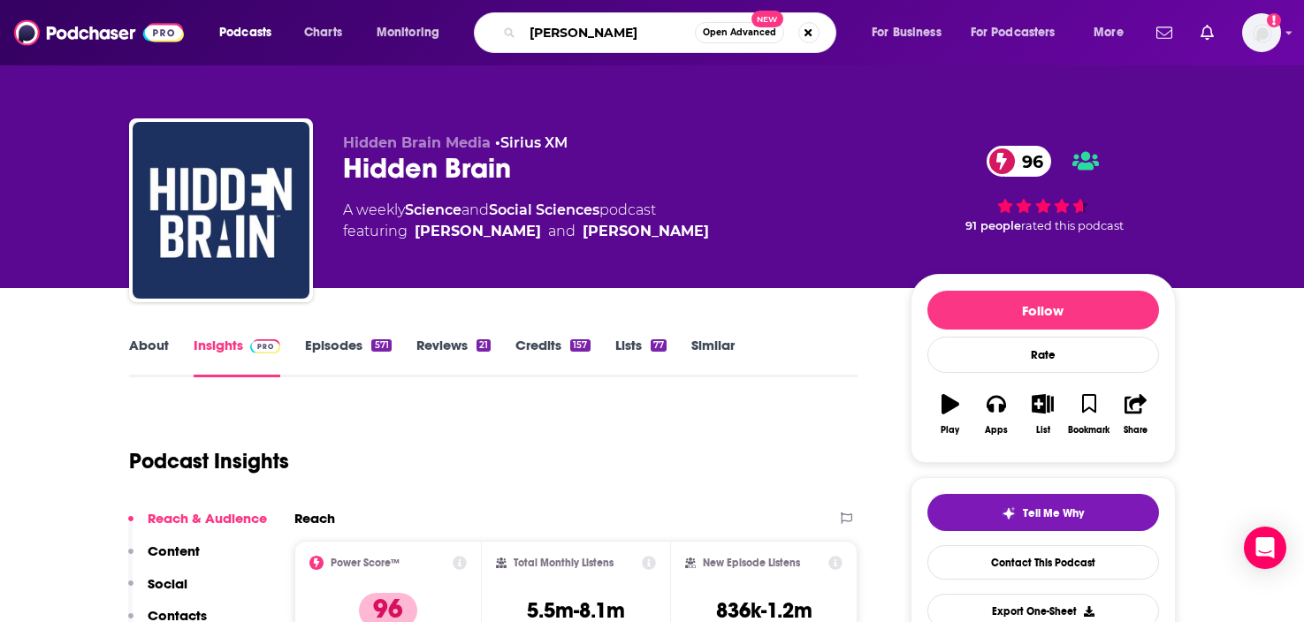
type input "MEL ROBBINS"
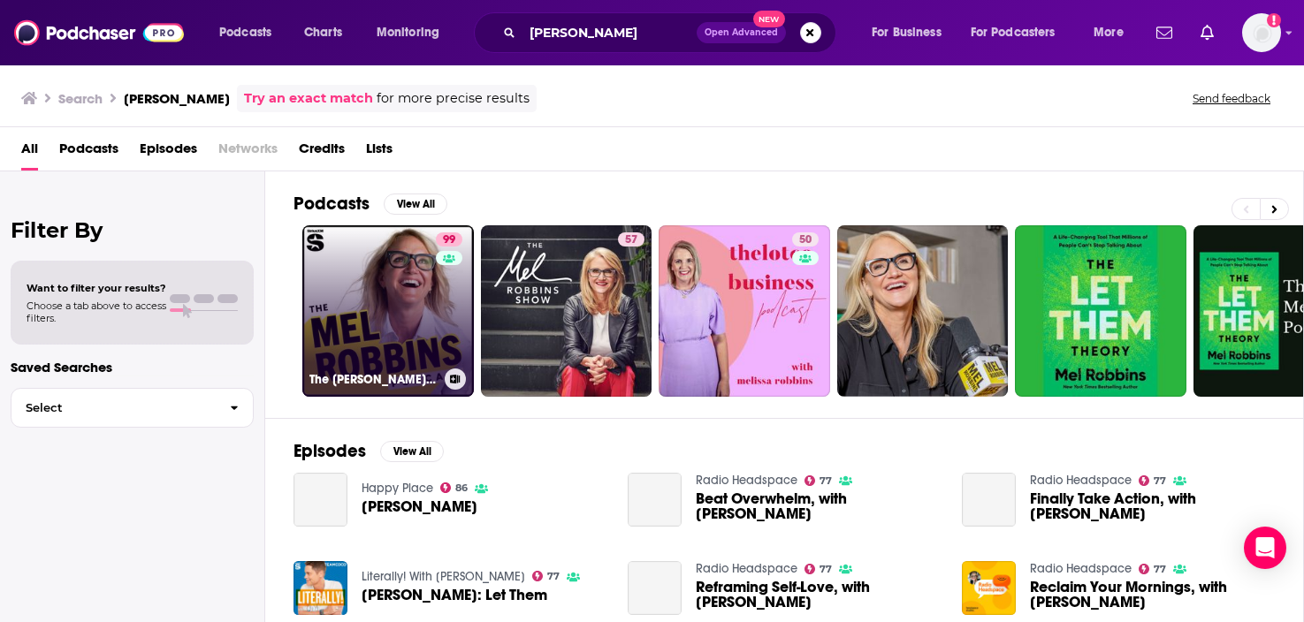
click at [408, 325] on link "99 The Mel Robbins Podcast" at bounding box center [388, 311] width 172 height 172
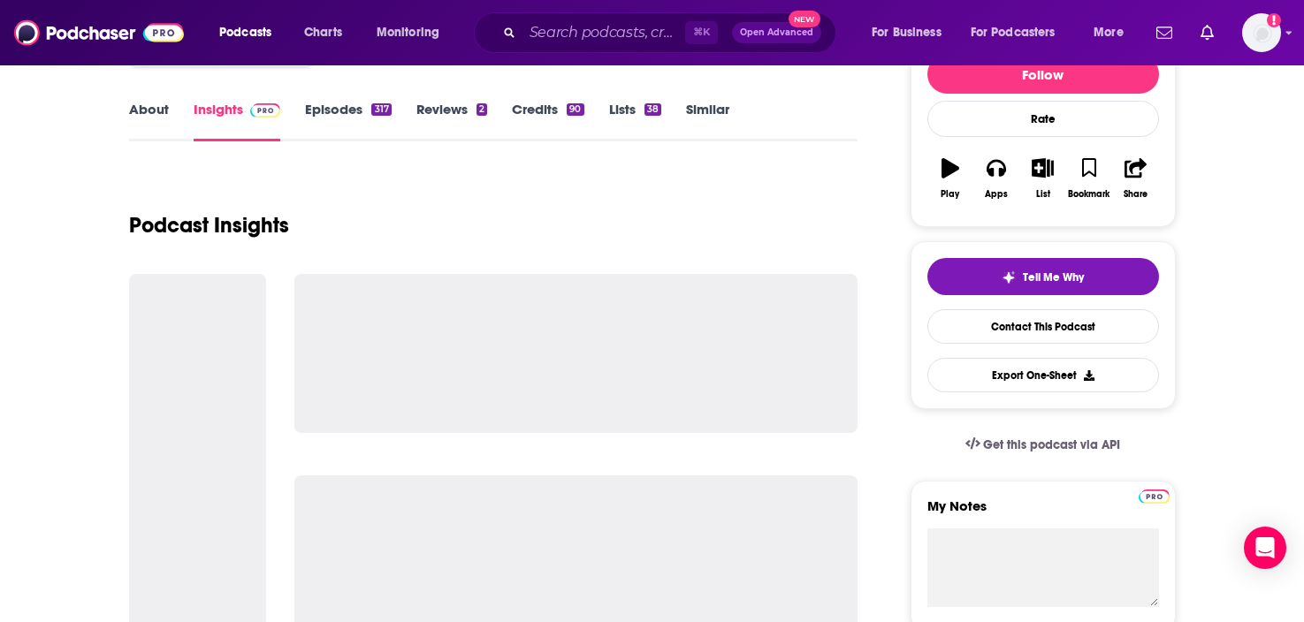
scroll to position [287, 0]
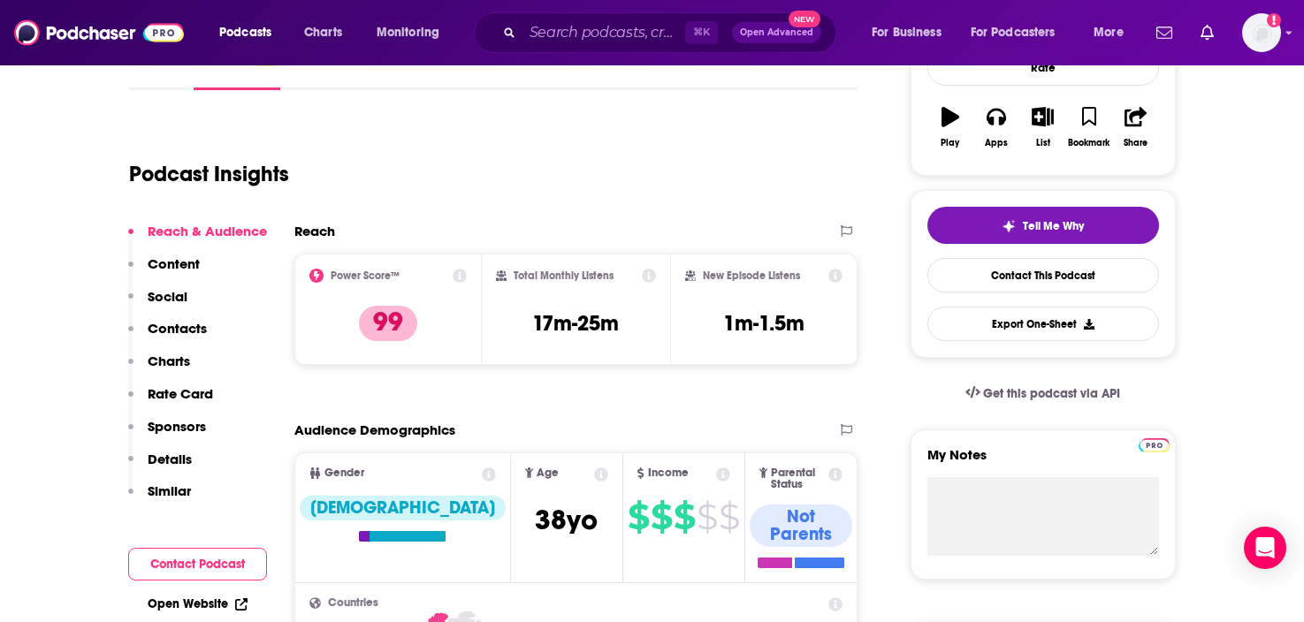
click at [183, 328] on p "Contacts" at bounding box center [177, 328] width 59 height 17
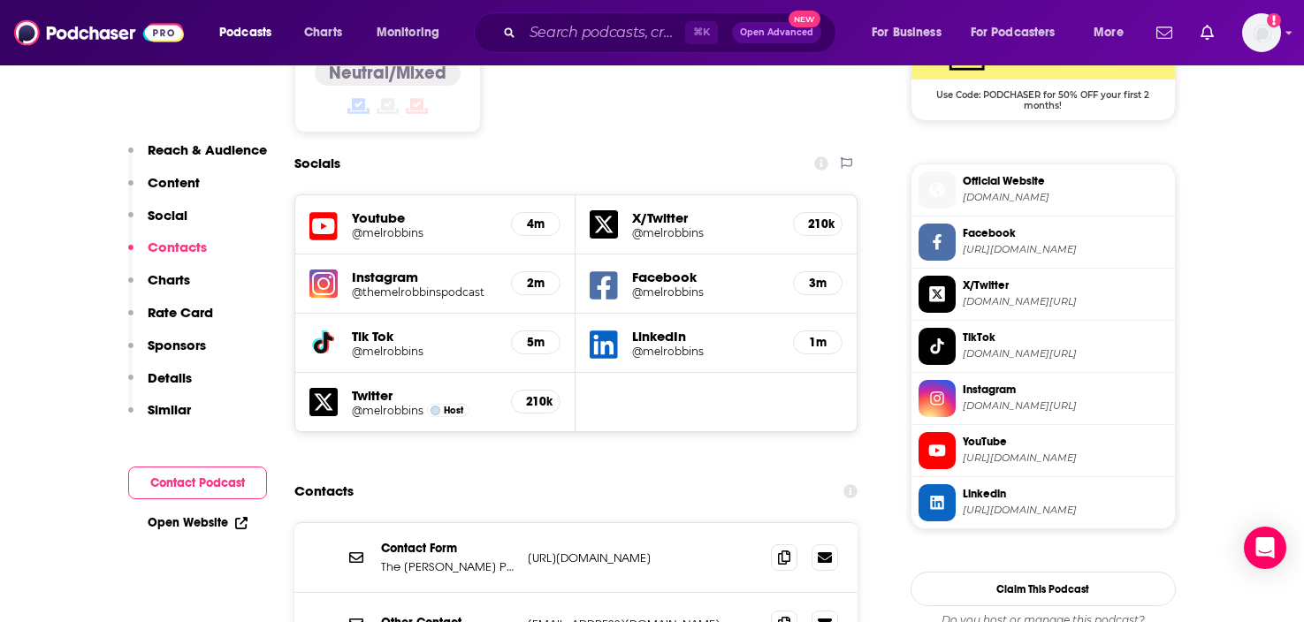
scroll to position [1637, 0]
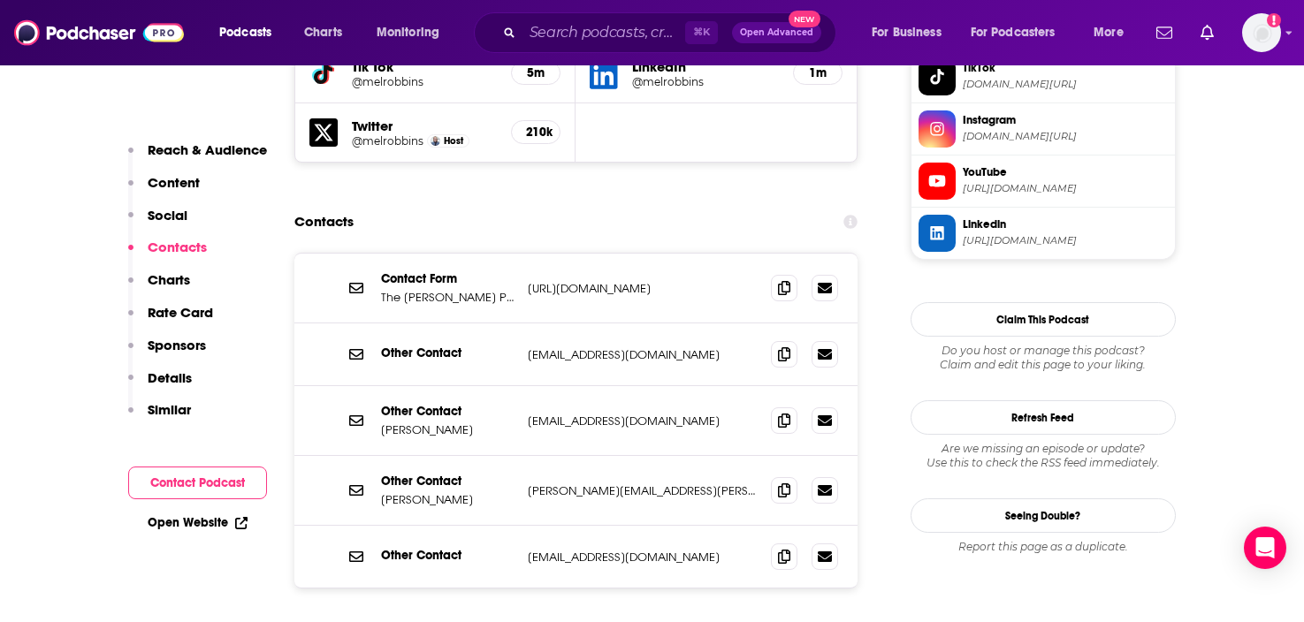
click at [194, 248] on p "Contacts" at bounding box center [177, 247] width 59 height 17
